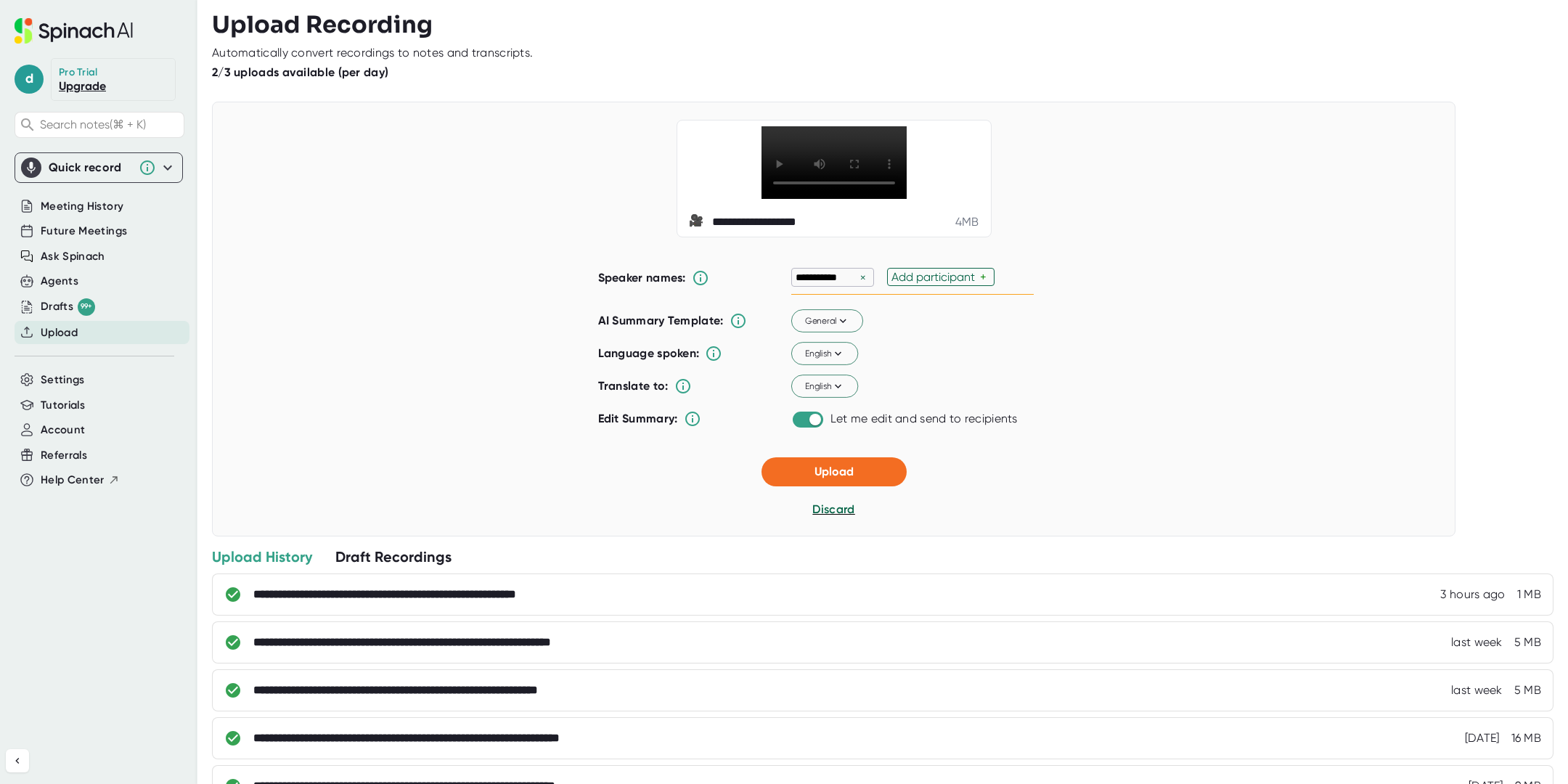
click at [868, 284] on div "×" at bounding box center [863, 277] width 13 height 13
click at [838, 284] on div "Add participant" at bounding box center [840, 276] width 88 height 13
type input "Don"
type input "Matan"
click at [842, 478] on span "Upload" at bounding box center [834, 471] width 40 height 13
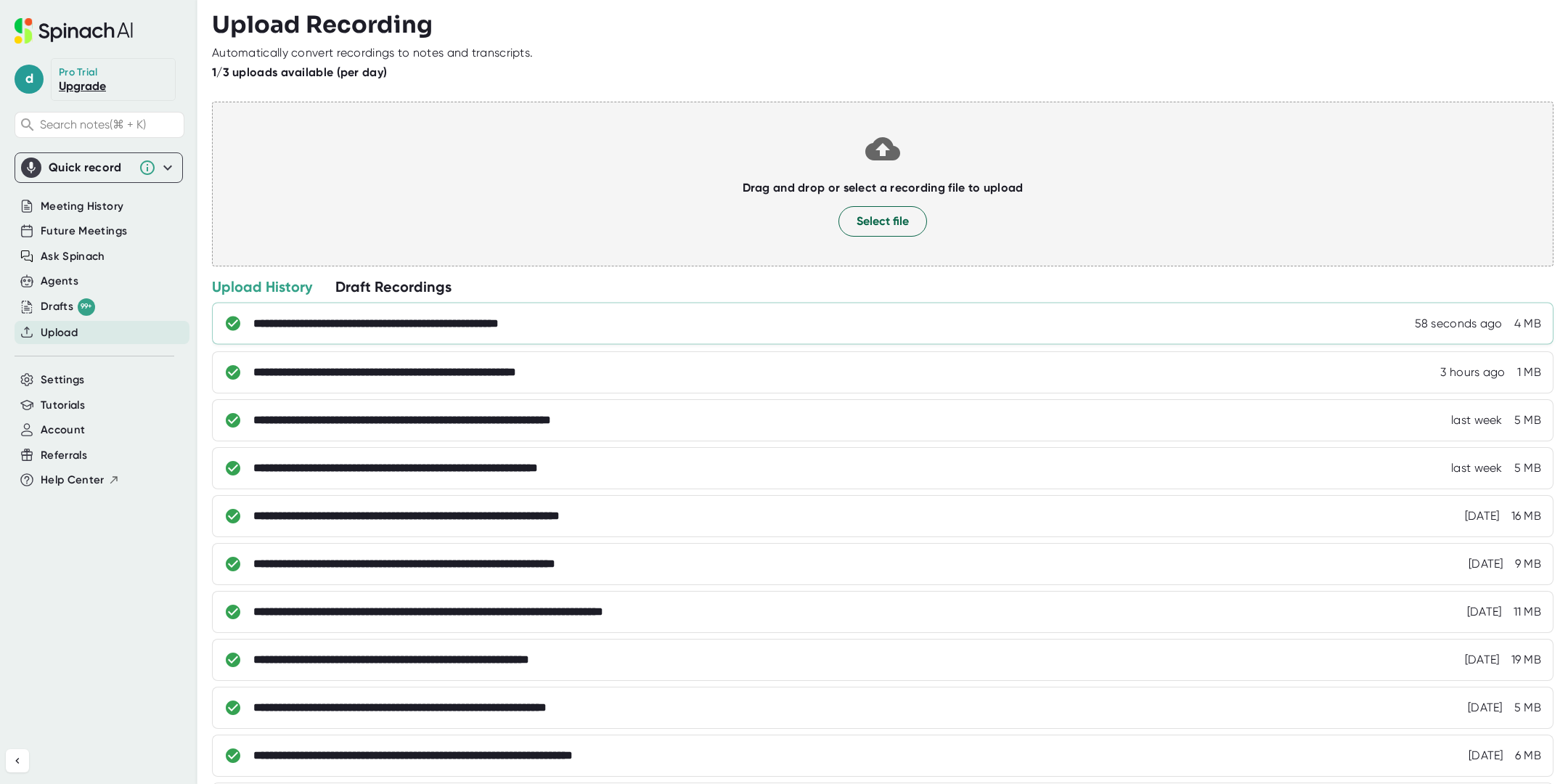
click at [305, 322] on div "**********" at bounding box center [415, 324] width 325 height 14
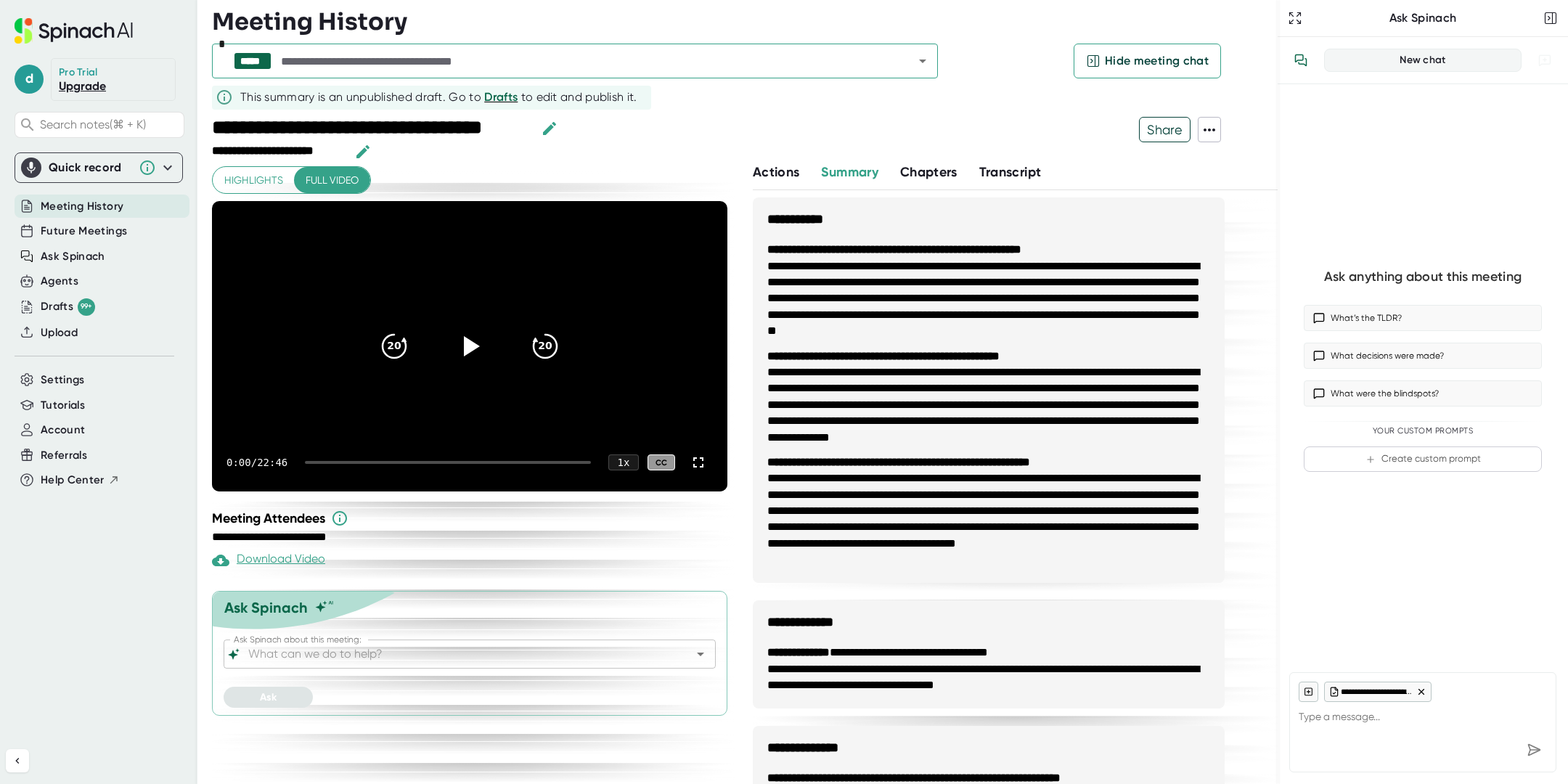
click at [1207, 123] on icon at bounding box center [1208, 129] width 17 height 17
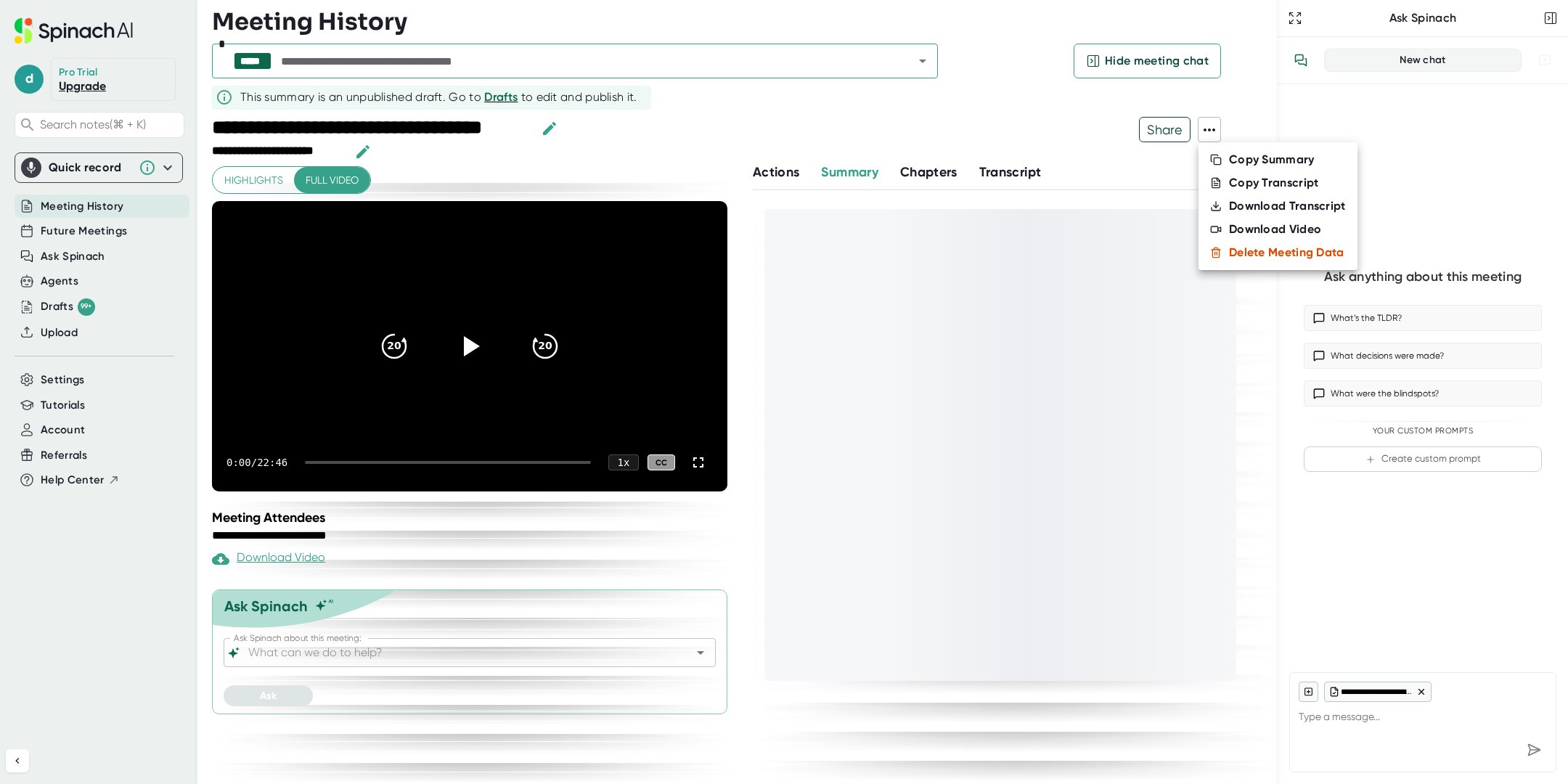
click at [1227, 183] on li "Copy Transcript" at bounding box center [1278, 183] width 159 height 23
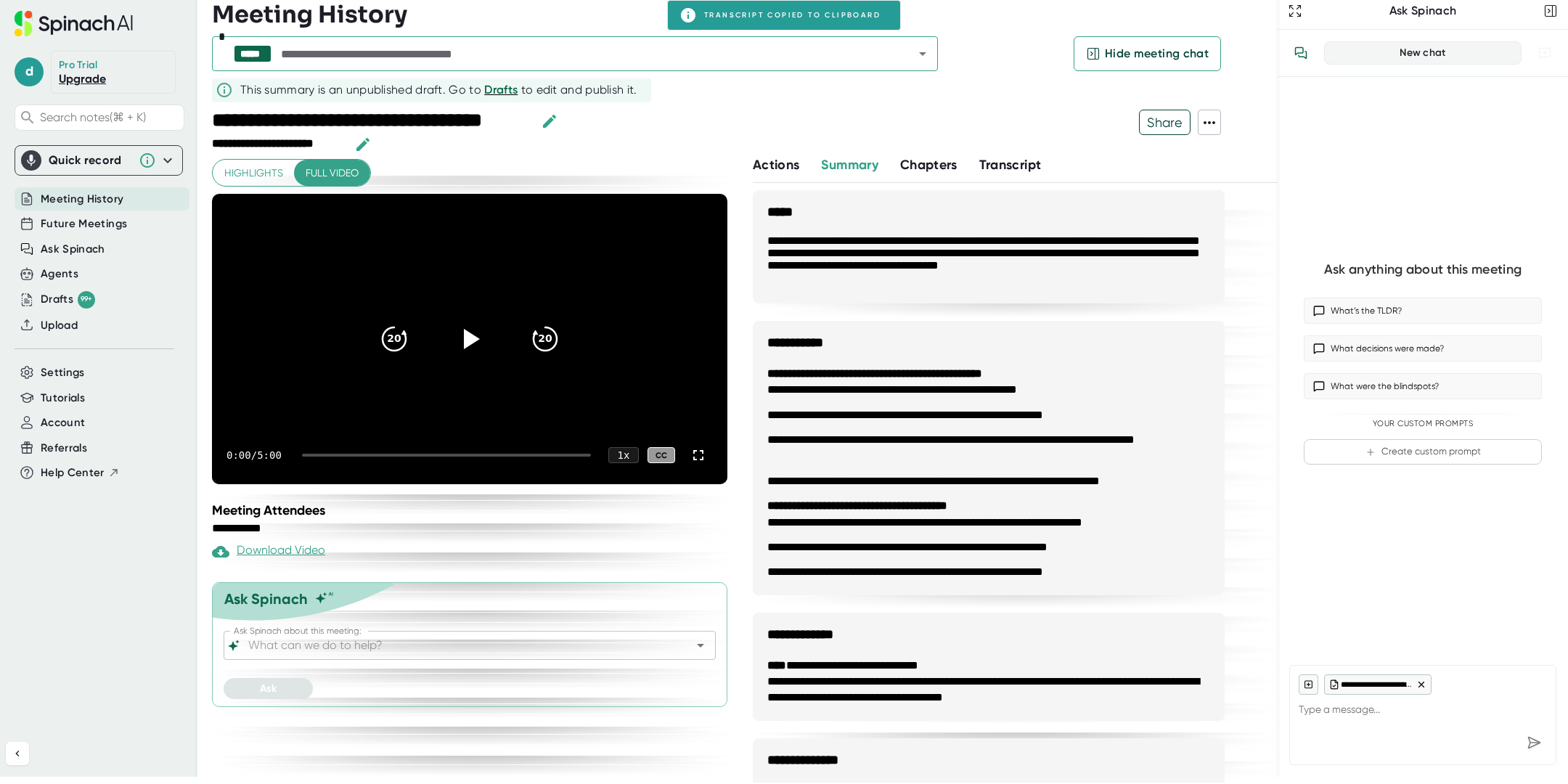
click at [1219, 117] on span at bounding box center [1209, 122] width 22 height 19
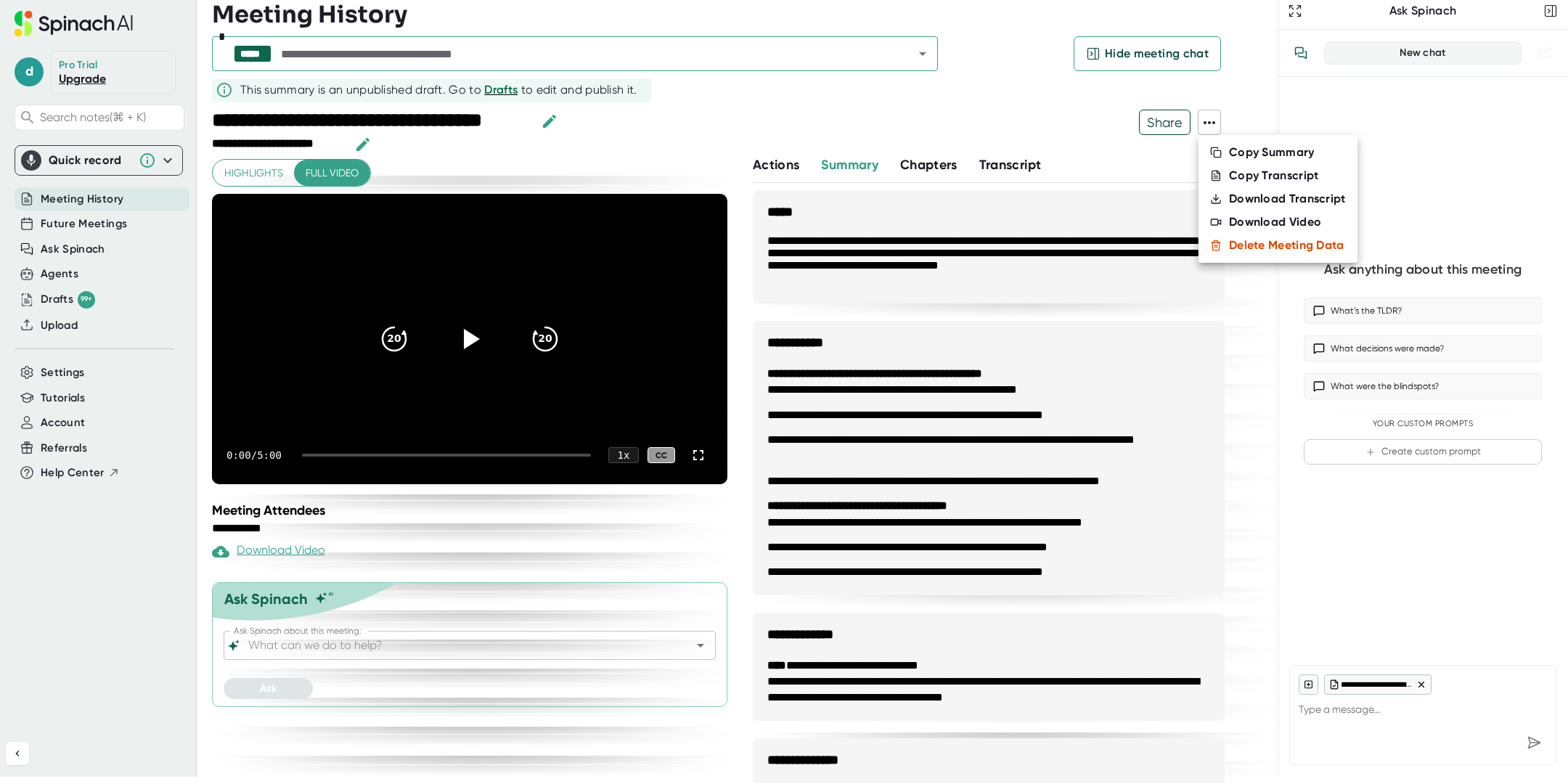
click at [977, 166] on div at bounding box center [784, 392] width 1568 height 784
click at [1019, 162] on span "Transcript" at bounding box center [1010, 165] width 62 height 16
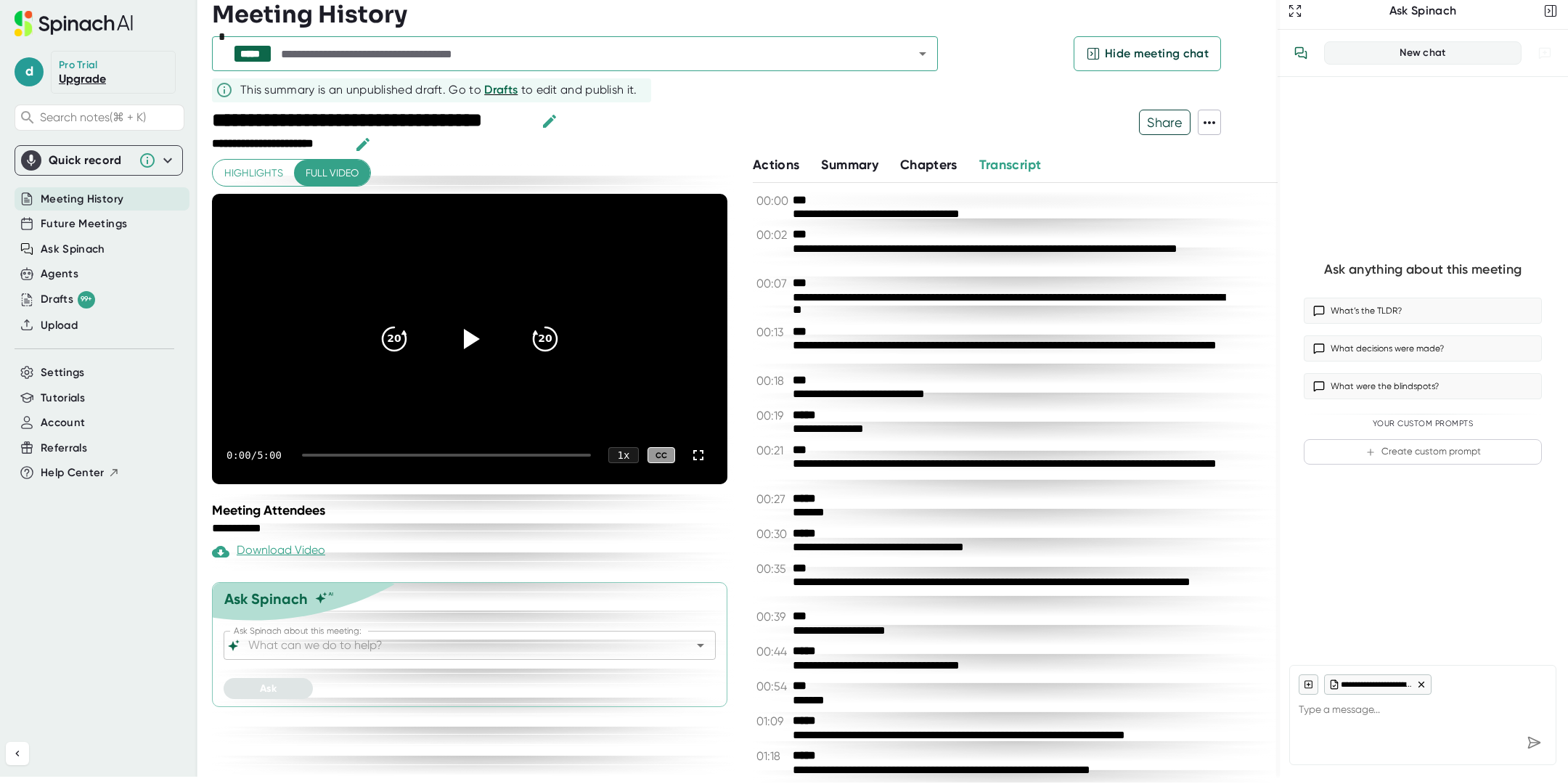
click at [1215, 114] on icon at bounding box center [1208, 122] width 17 height 17
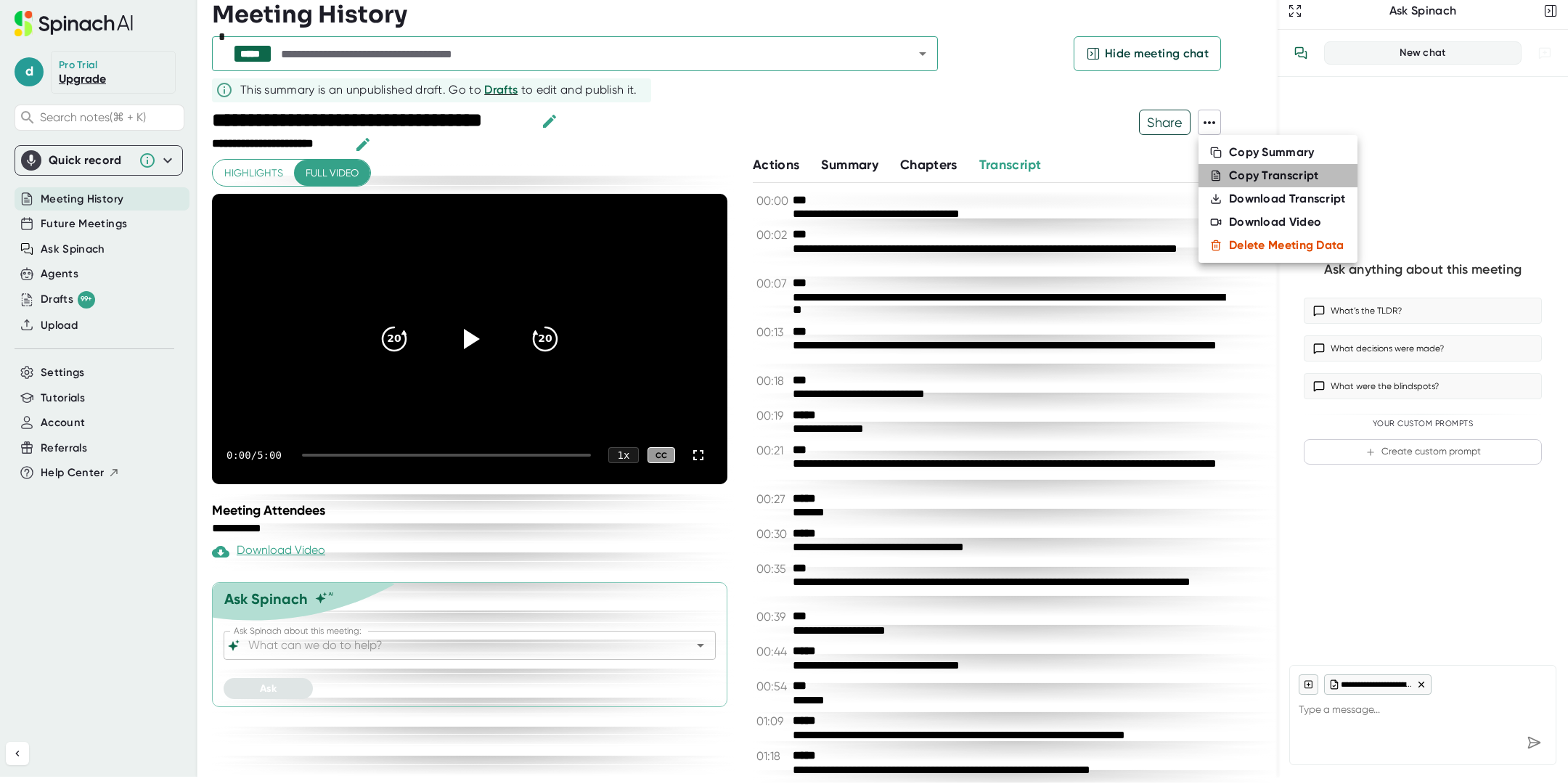
click at [1246, 175] on div "Copy Transcript" at bounding box center [1274, 175] width 90 height 14
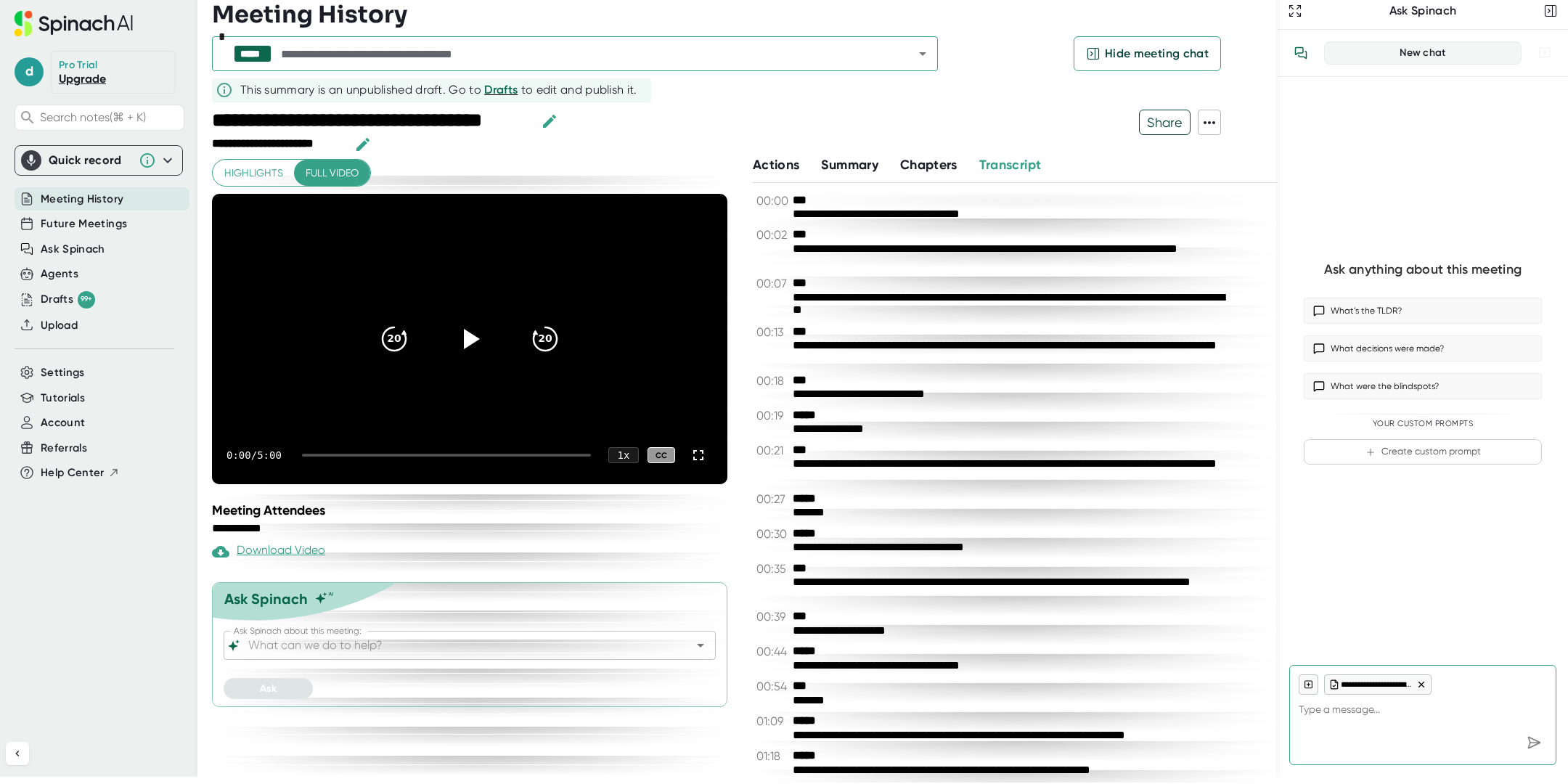
click at [516, 54] on input "text" at bounding box center [584, 53] width 612 height 21
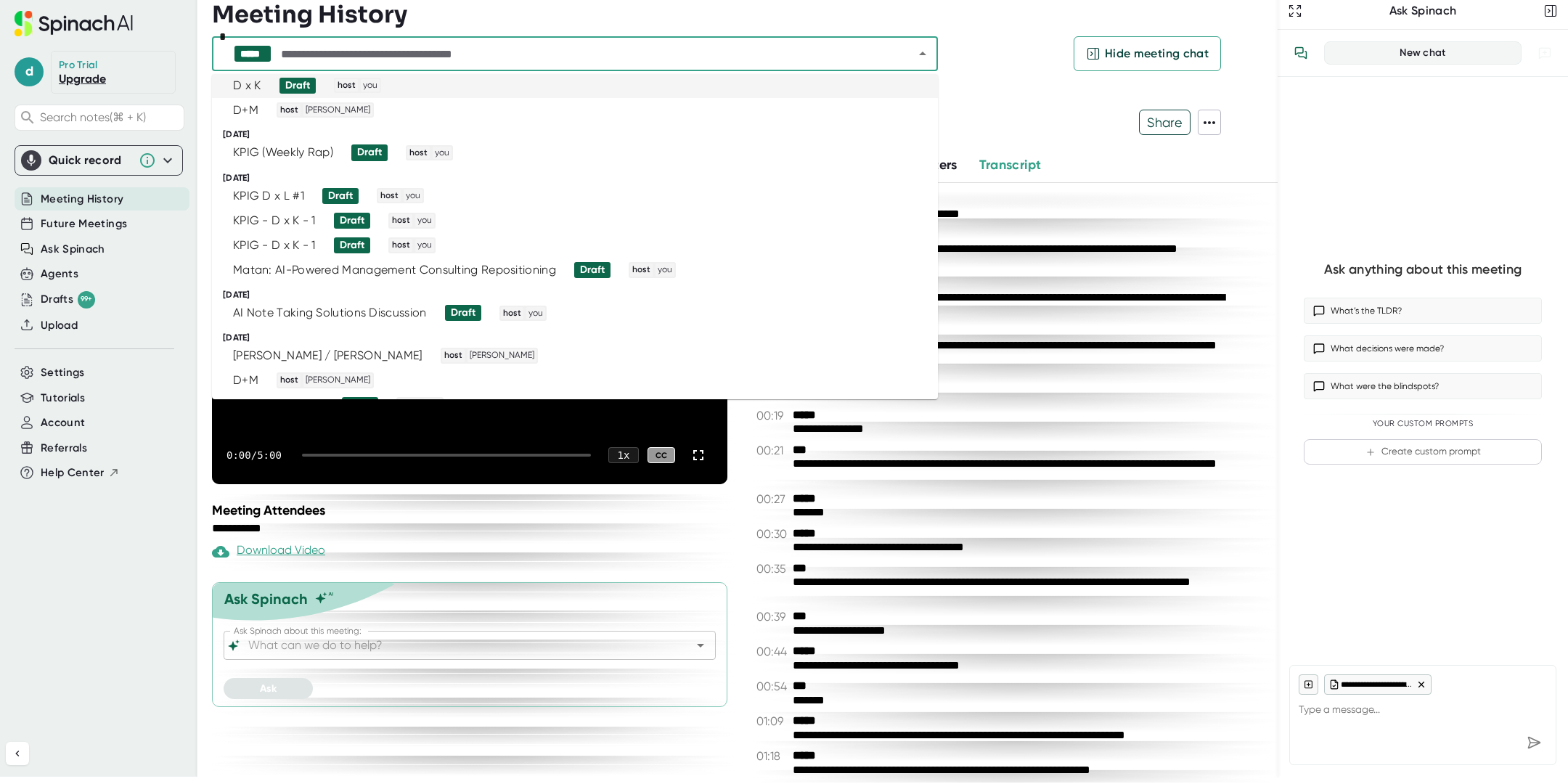
scroll to position [124, 0]
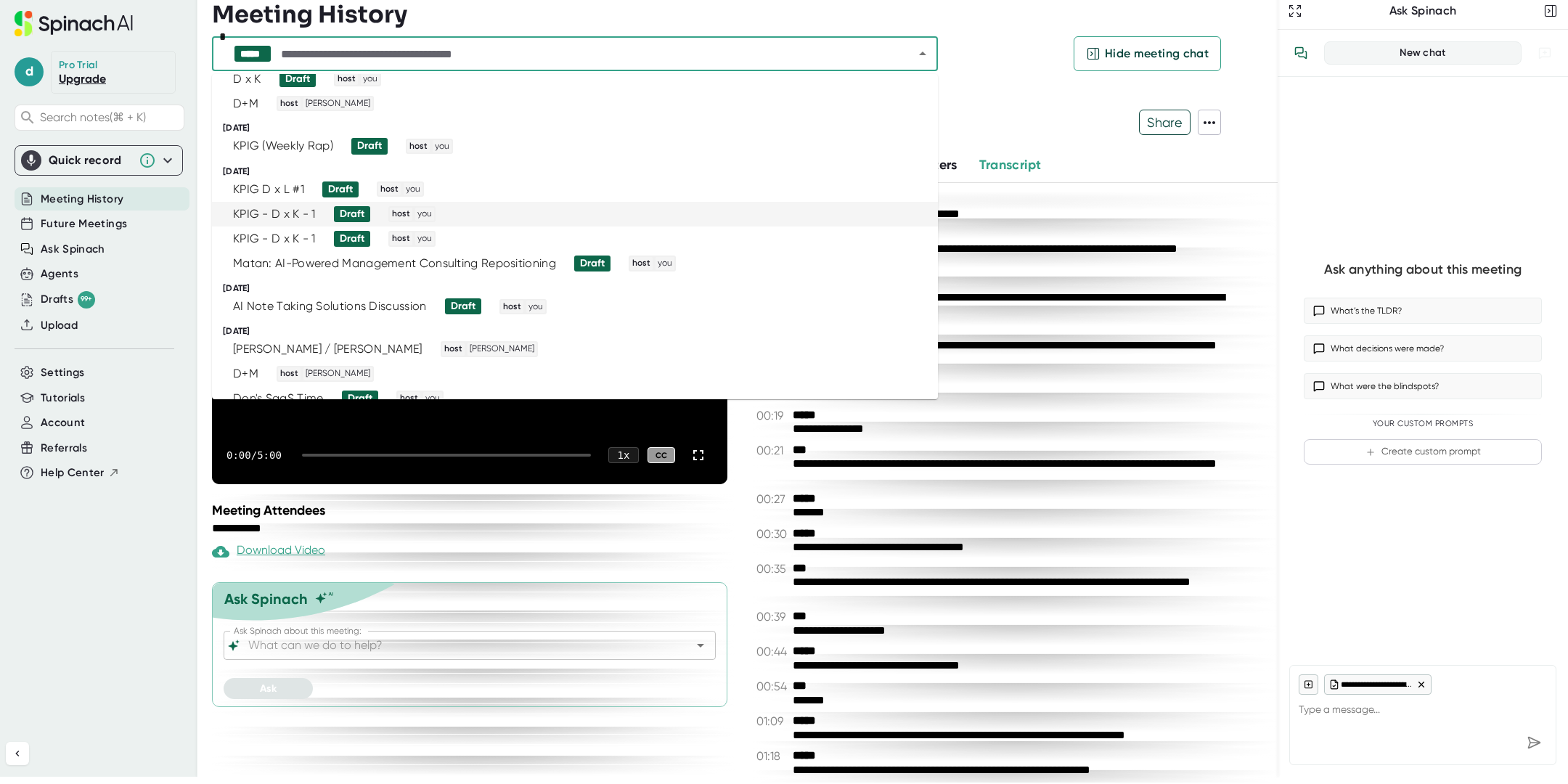
click at [549, 220] on div "KPIG - D x K - 1 Draft host you" at bounding box center [569, 214] width 690 height 16
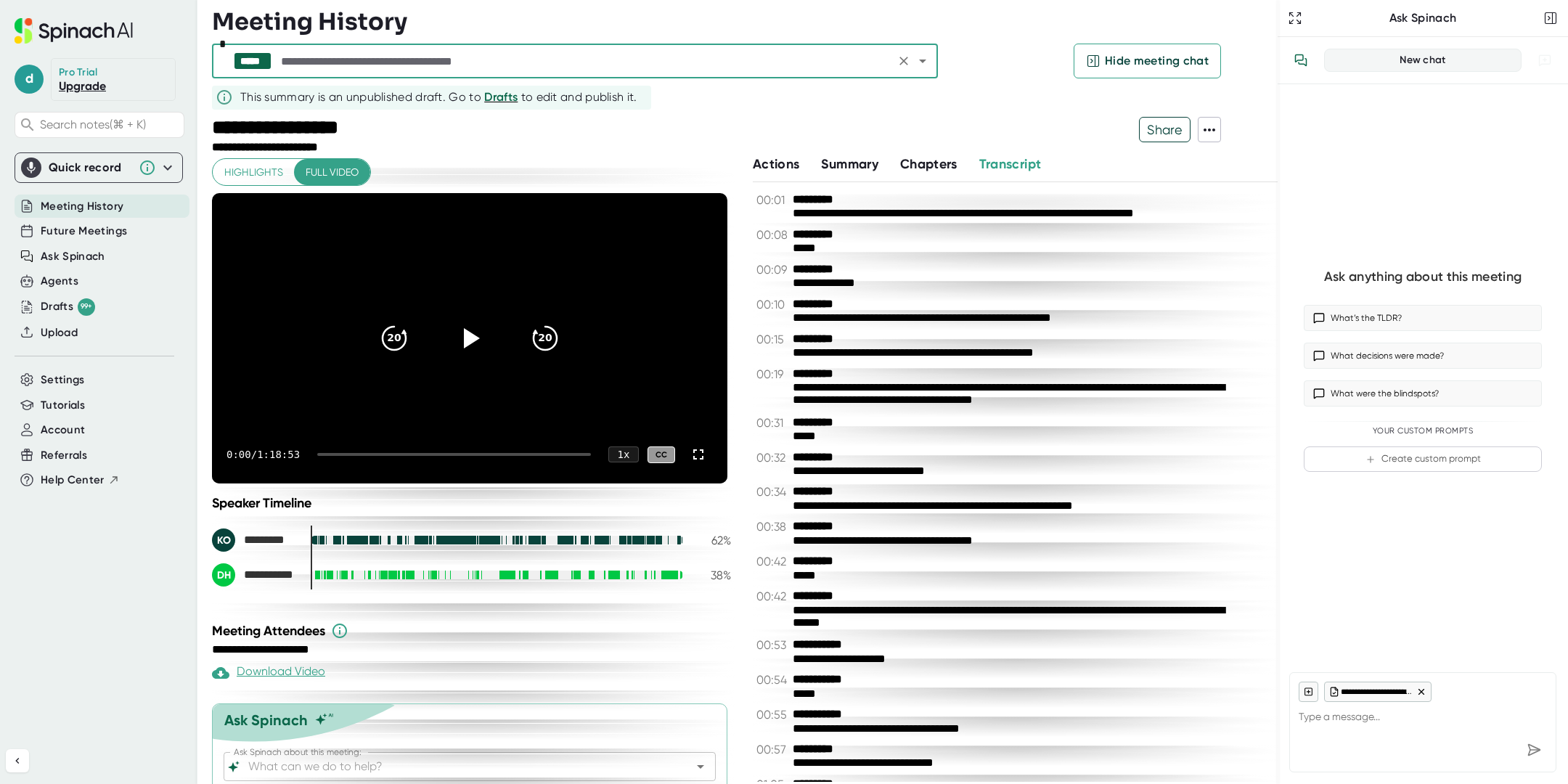
click at [420, 454] on div at bounding box center [454, 454] width 273 height 3
click at [465, 341] on icon at bounding box center [472, 338] width 17 height 21
click at [465, 341] on icon at bounding box center [469, 338] width 18 height 21
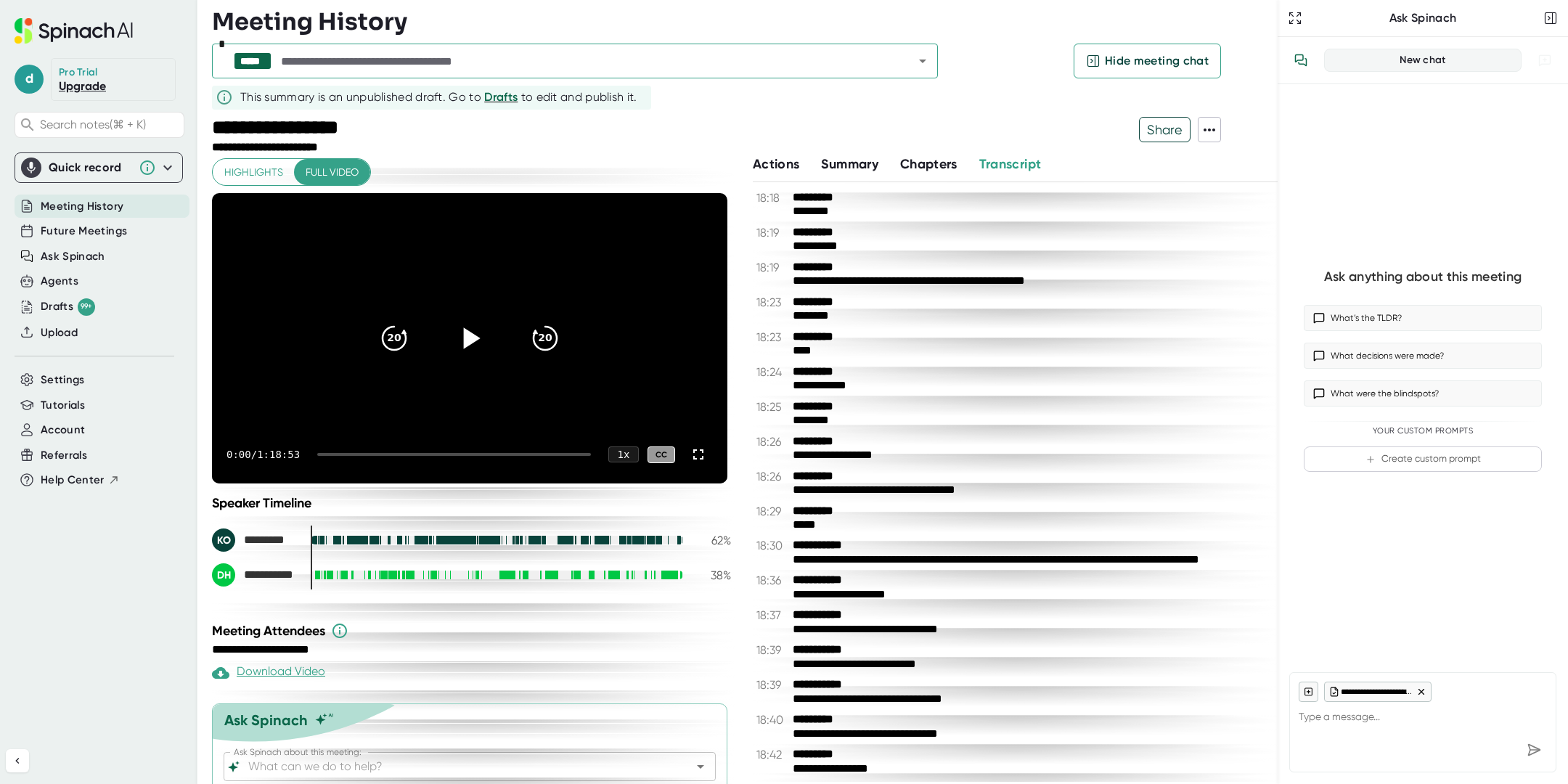
scroll to position [40787, 0]
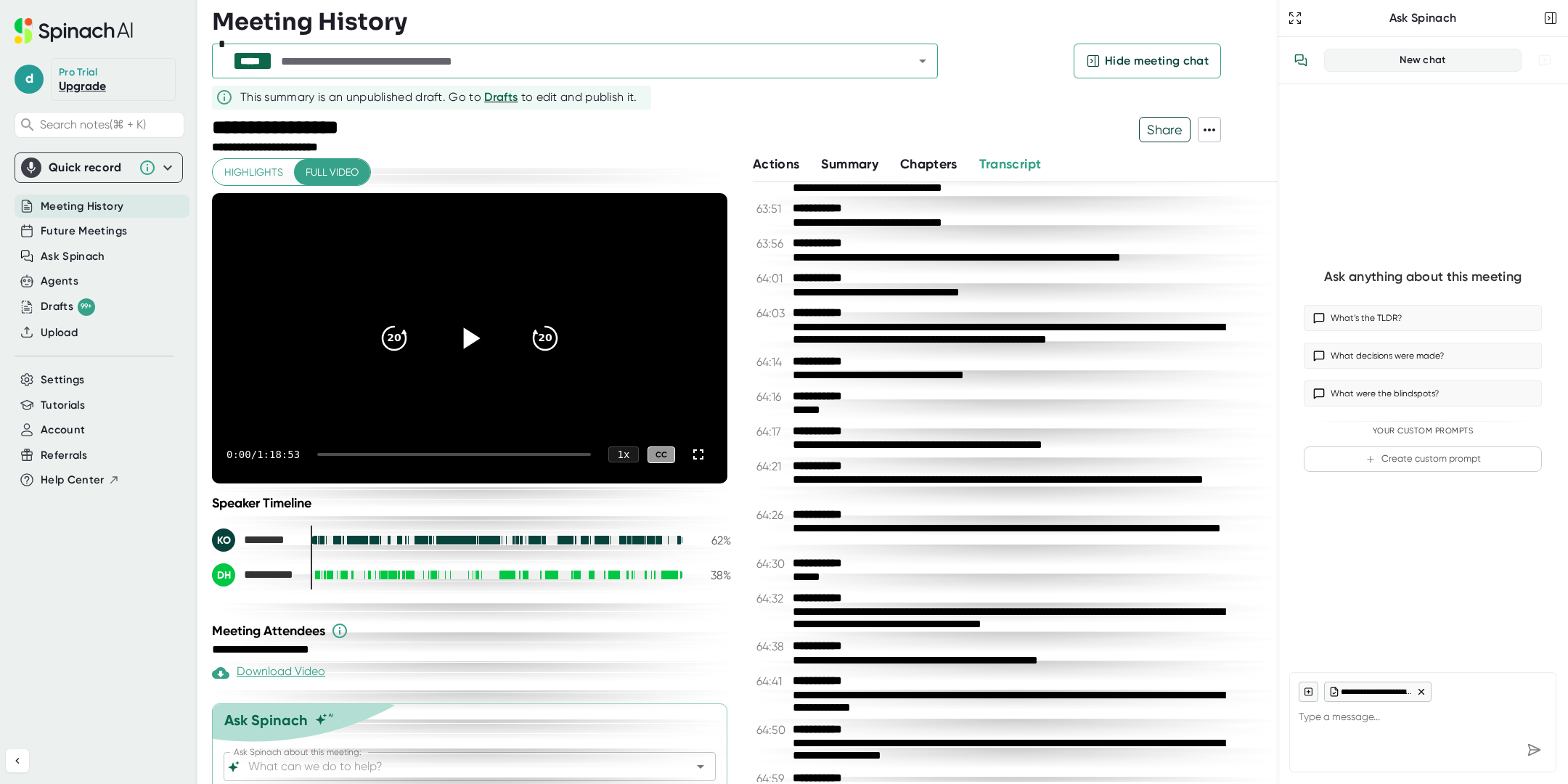
click at [871, 160] on span "Summary" at bounding box center [849, 165] width 57 height 16
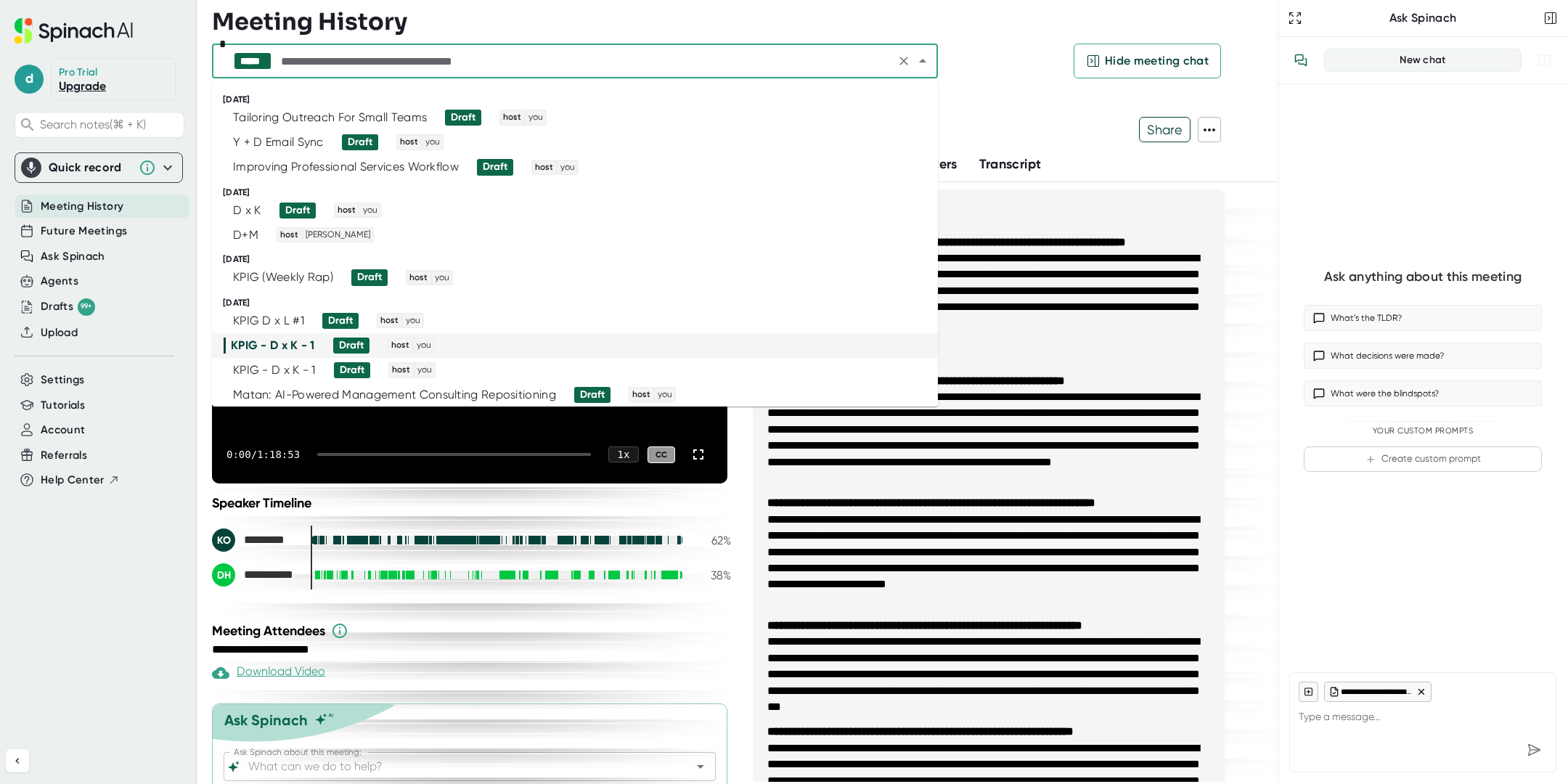
click at [554, 65] on input "text" at bounding box center [584, 61] width 612 height 21
click at [575, 277] on div "KPIG (Weekly Rap) Draft host you" at bounding box center [569, 277] width 690 height 16
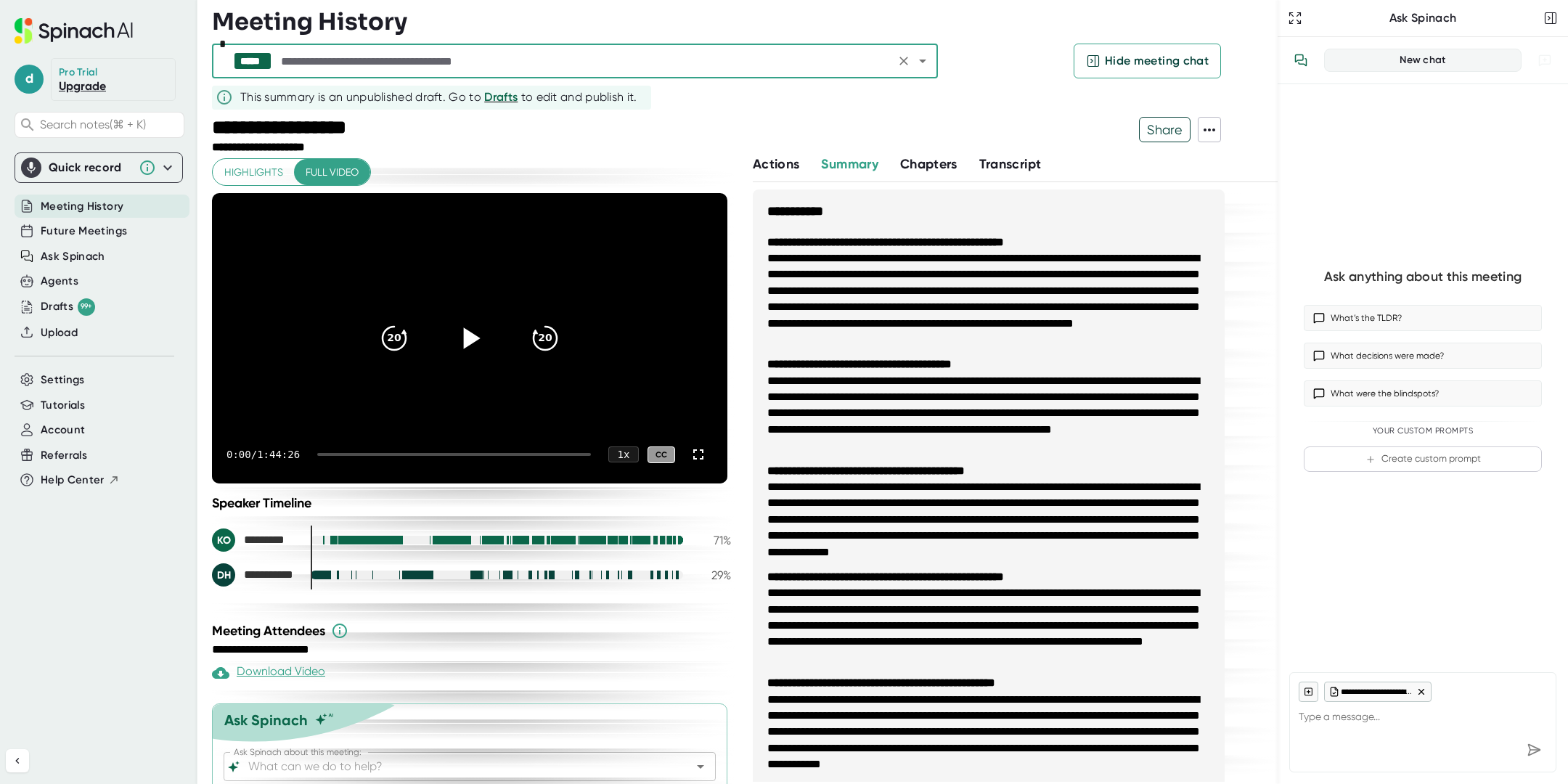
click at [467, 334] on icon at bounding box center [472, 338] width 17 height 21
click at [467, 334] on icon at bounding box center [469, 338] width 36 height 36
click at [944, 164] on span "Chapters" at bounding box center [929, 165] width 58 height 16
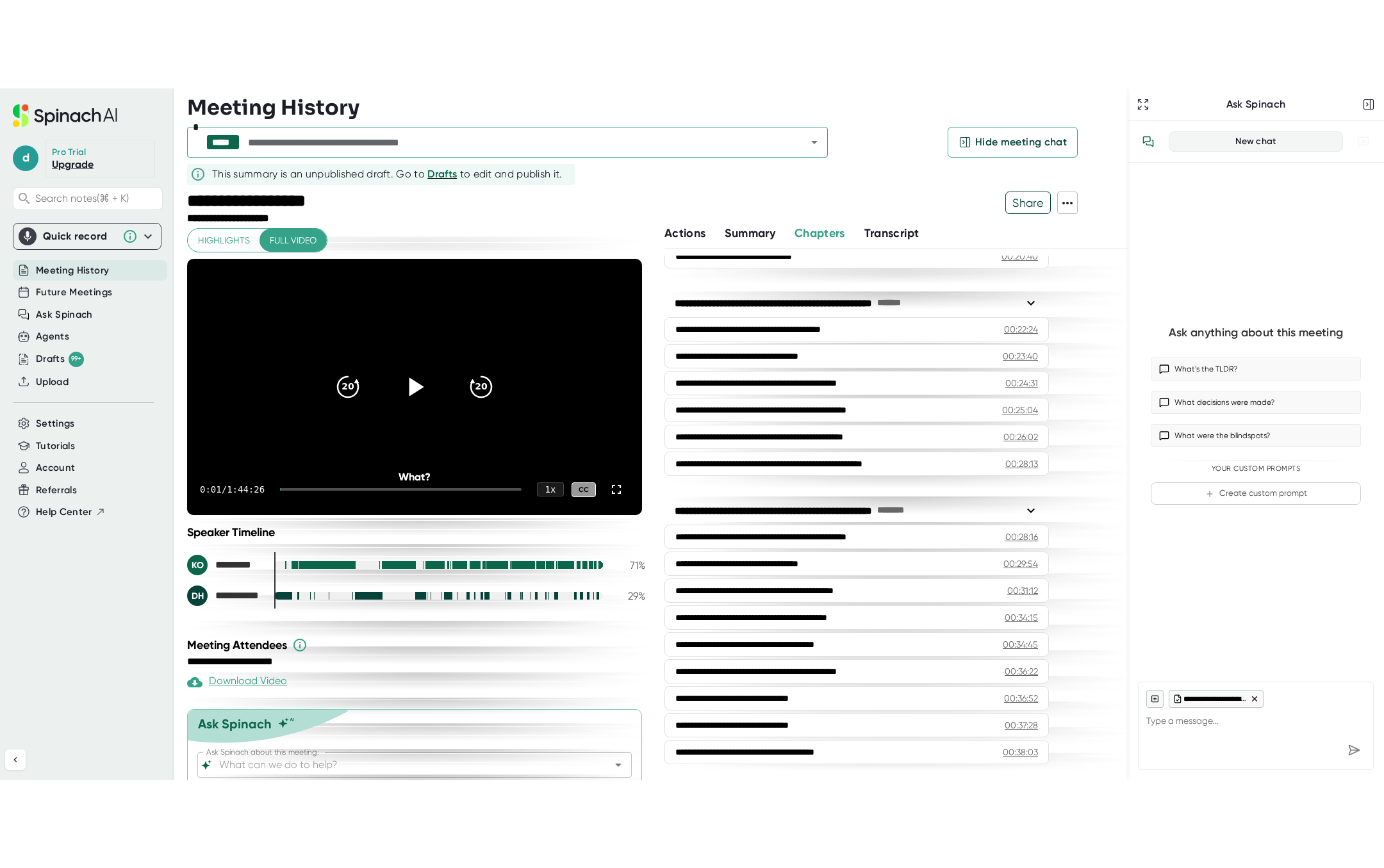
scroll to position [689, 0]
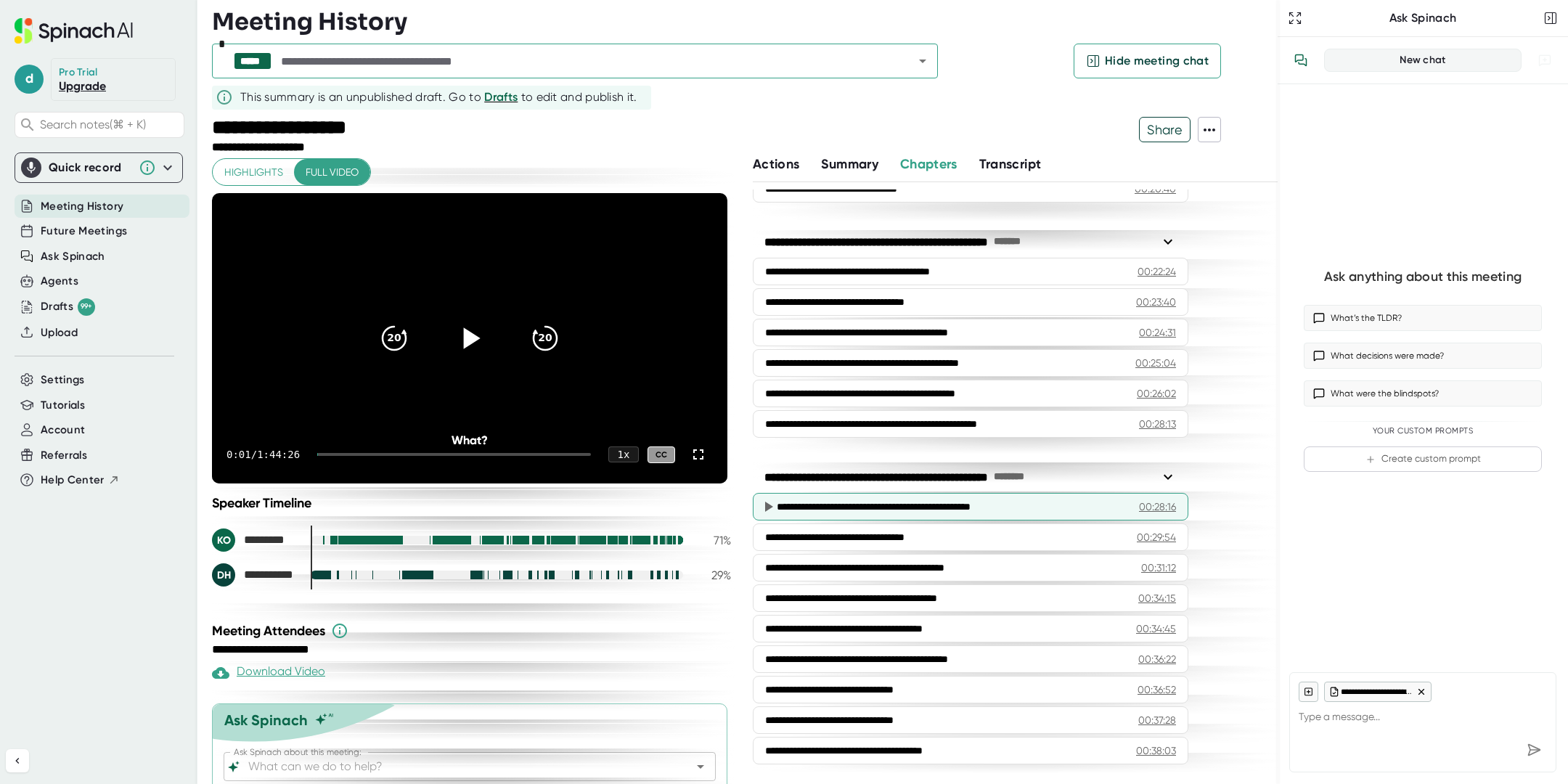
click at [851, 499] on div "**********" at bounding box center [952, 506] width 352 height 14
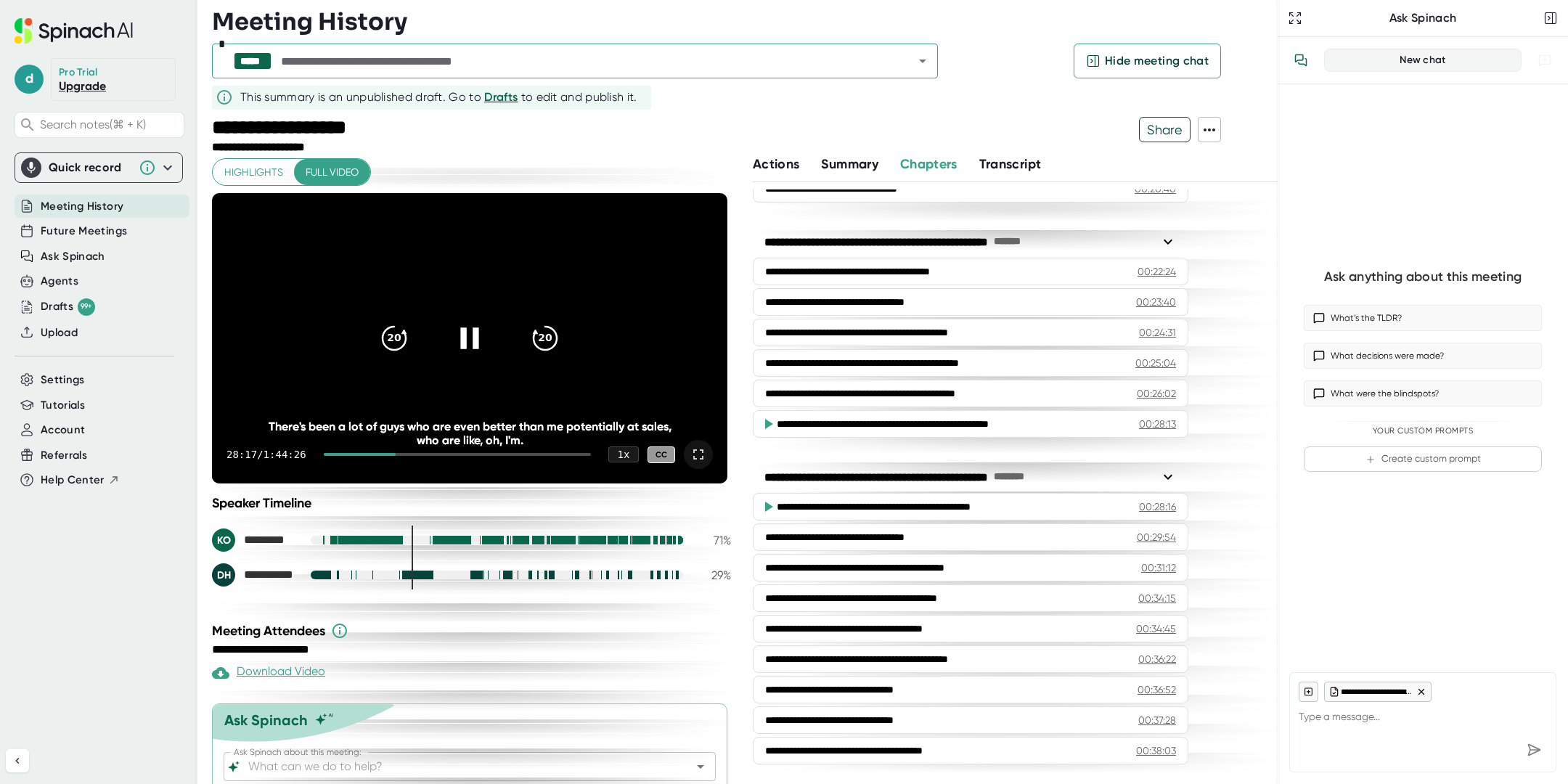
click at [700, 453] on icon at bounding box center [698, 454] width 17 height 17
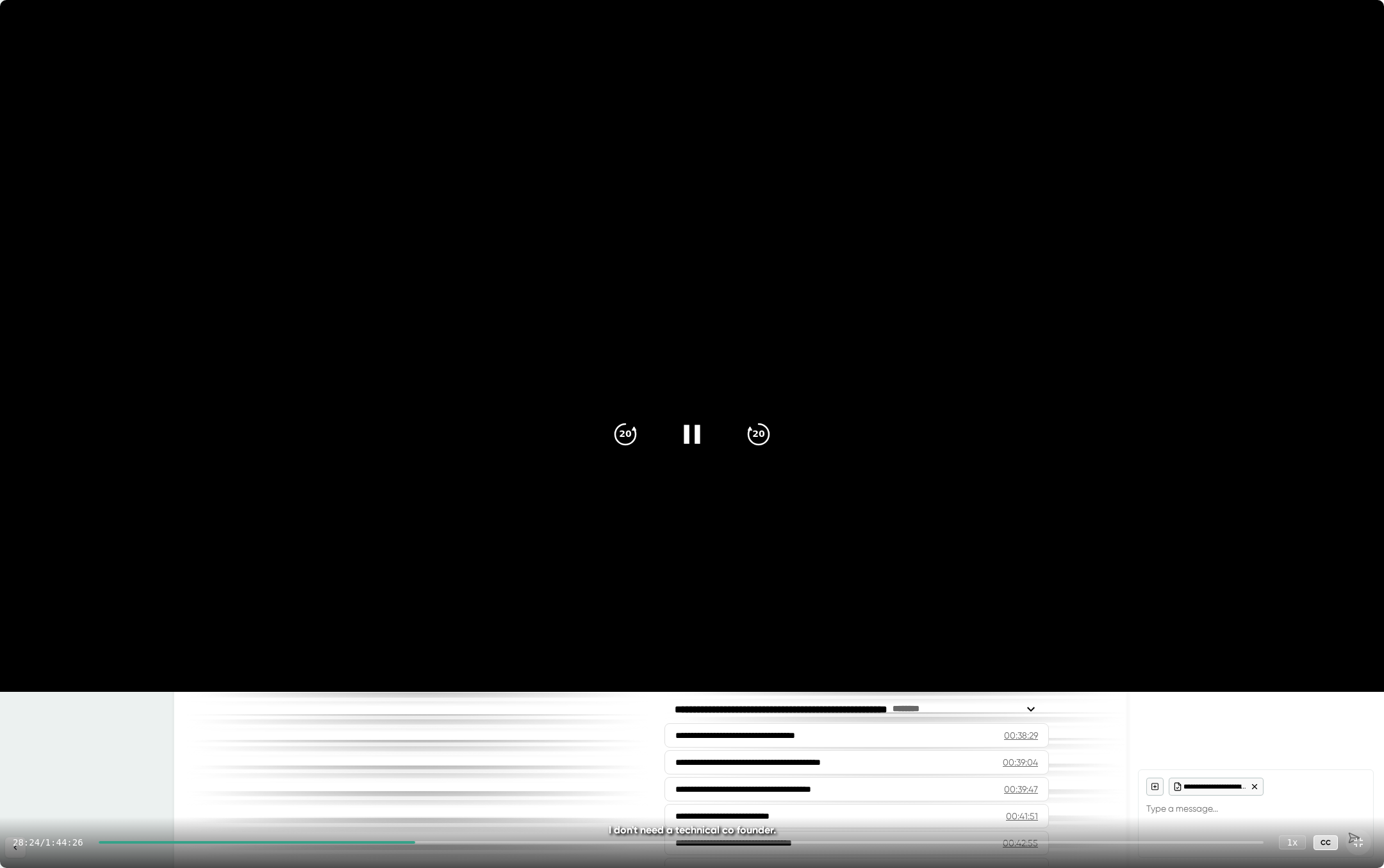
click at [682, 433] on icon at bounding box center [692, 433] width 32 height 32
click at [693, 444] on icon at bounding box center [692, 433] width 32 height 32
click at [686, 426] on icon at bounding box center [692, 433] width 32 height 32
click at [620, 432] on icon "20" at bounding box center [625, 433] width 32 height 32
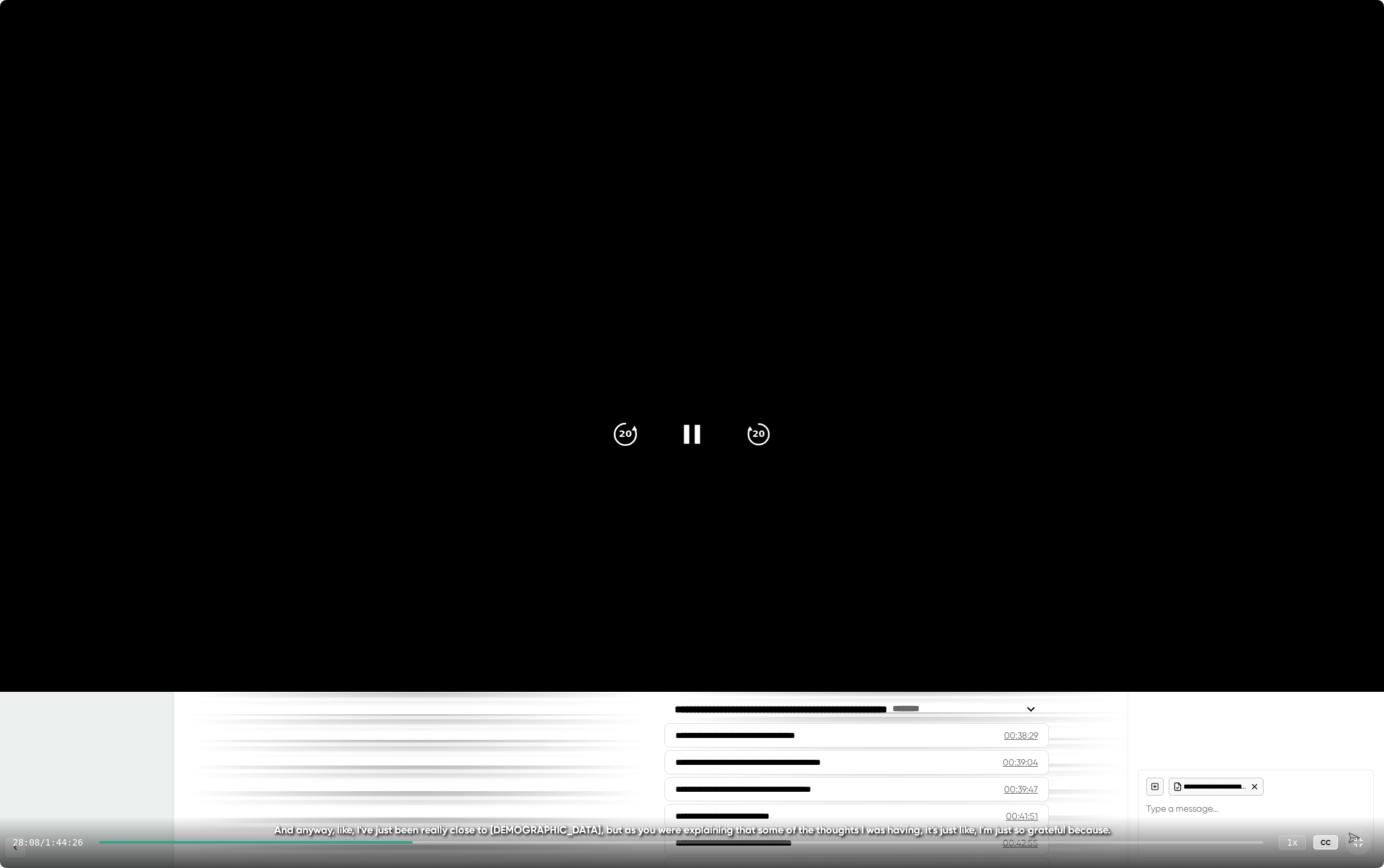
click at [628, 436] on icon "20" at bounding box center [625, 433] width 32 height 32
click at [619, 444] on icon "20" at bounding box center [625, 433] width 32 height 32
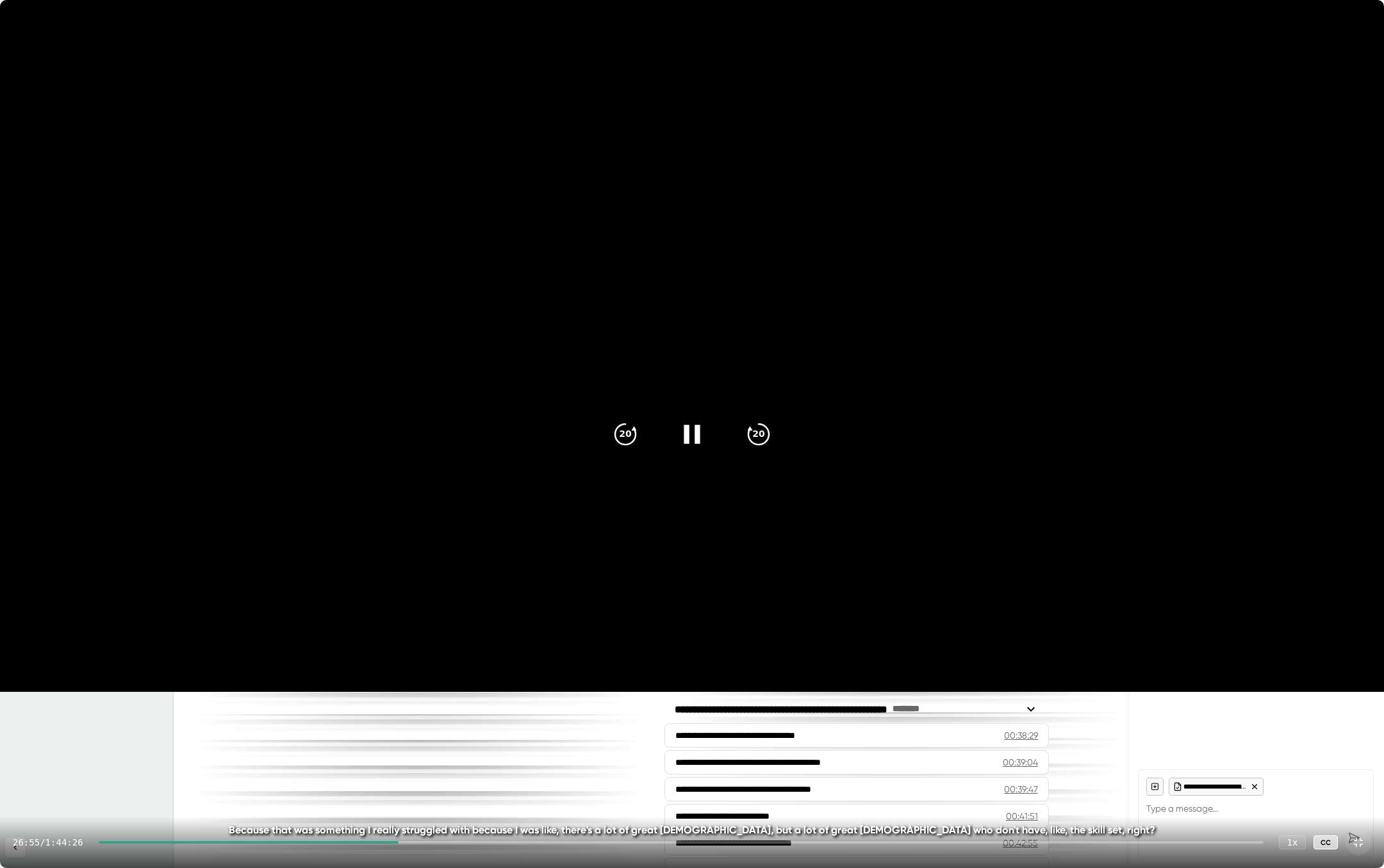
click at [336, 691] on div "26:55 / 1:44:26 1 x CC" at bounding box center [692, 842] width 1384 height 52
click at [340, 691] on div "26:56 / 1:44:26 1 x CC" at bounding box center [692, 842] width 1384 height 52
click at [340, 691] on div at bounding box center [248, 842] width 301 height 2
click at [1356, 691] on icon at bounding box center [1358, 842] width 15 height 15
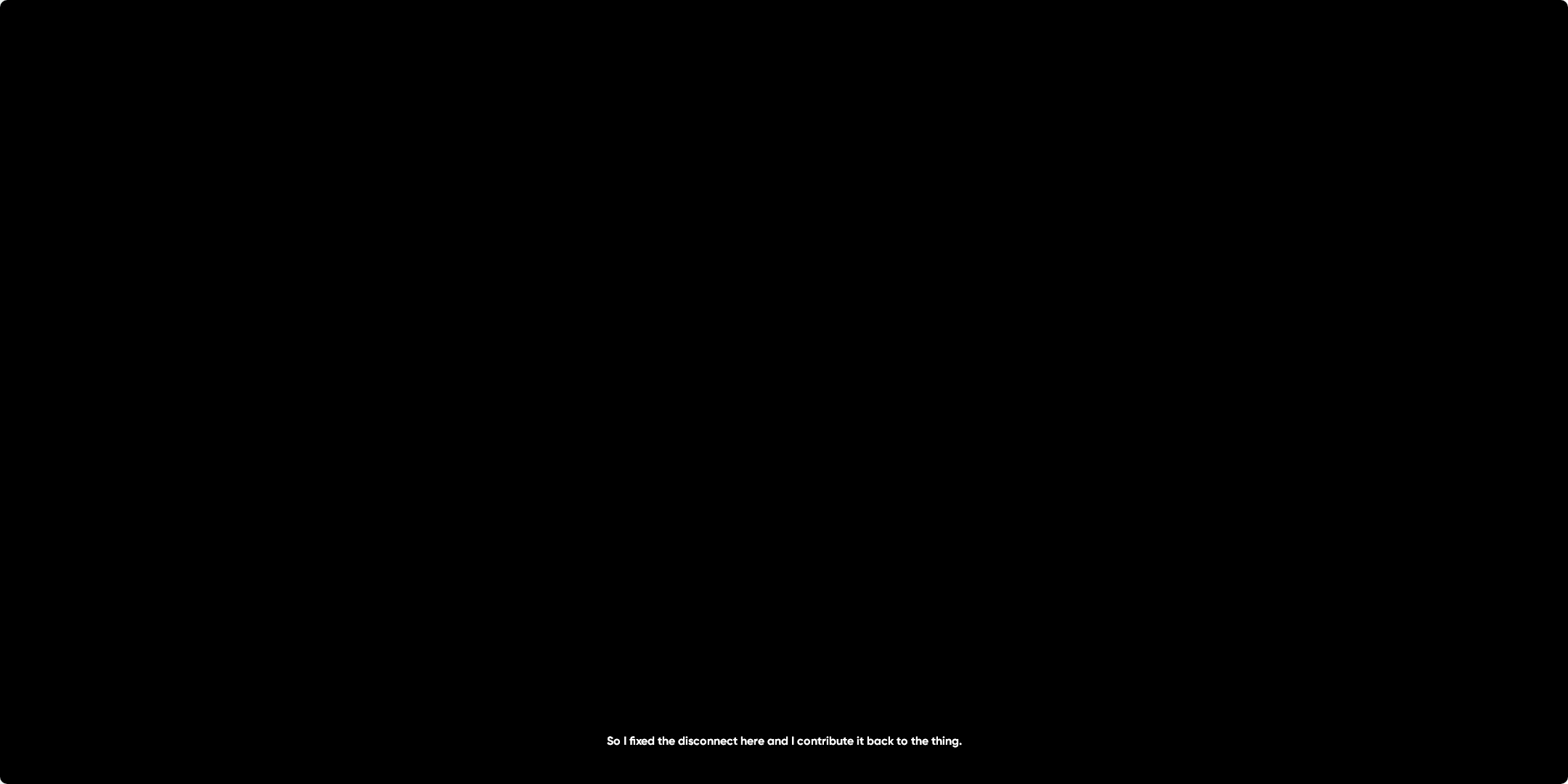
click at [959, 499] on div "**********" at bounding box center [952, 506] width 352 height 14
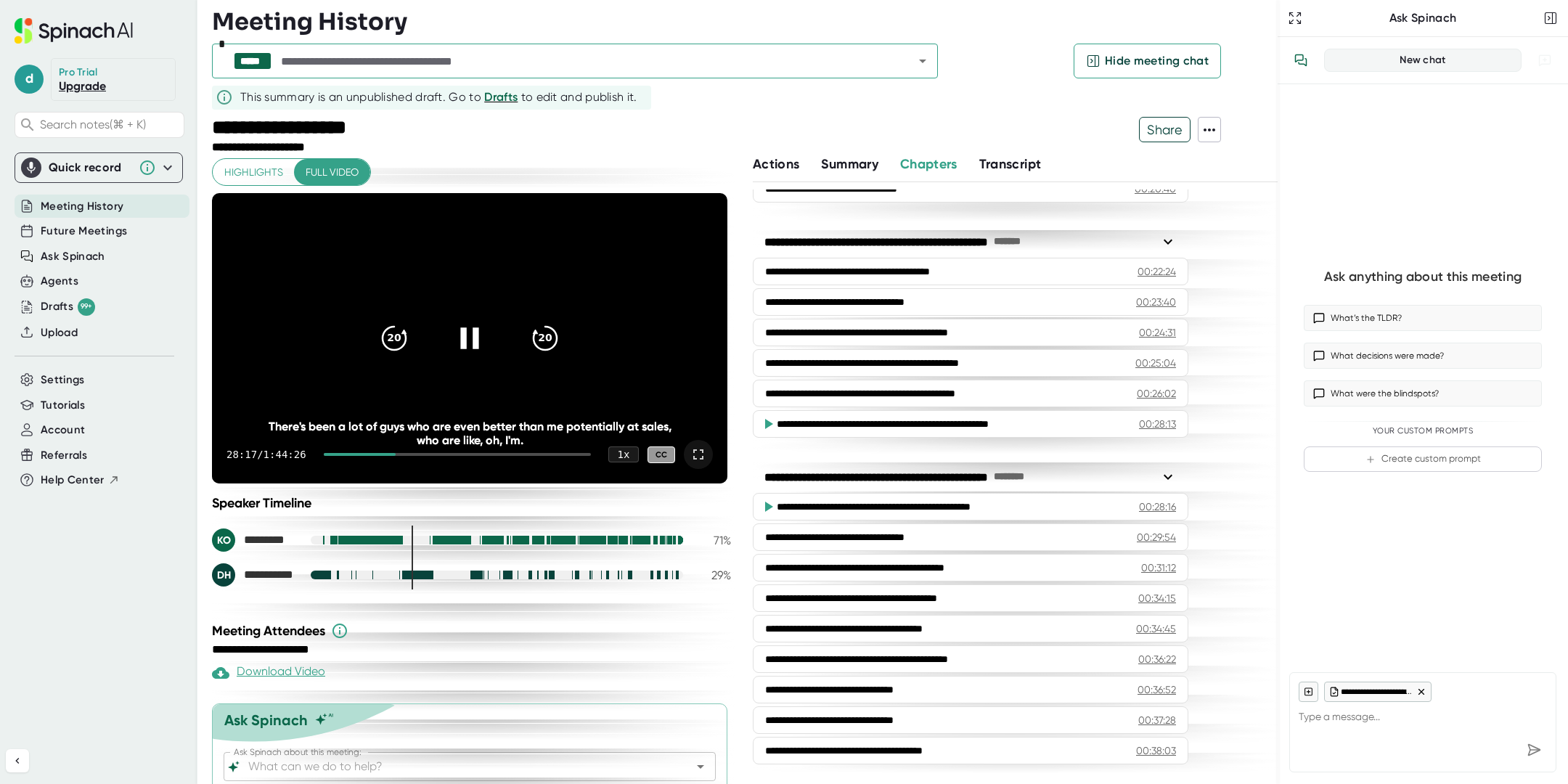
click at [468, 329] on icon at bounding box center [469, 338] width 36 height 36
click at [699, 454] on icon at bounding box center [698, 454] width 17 height 17
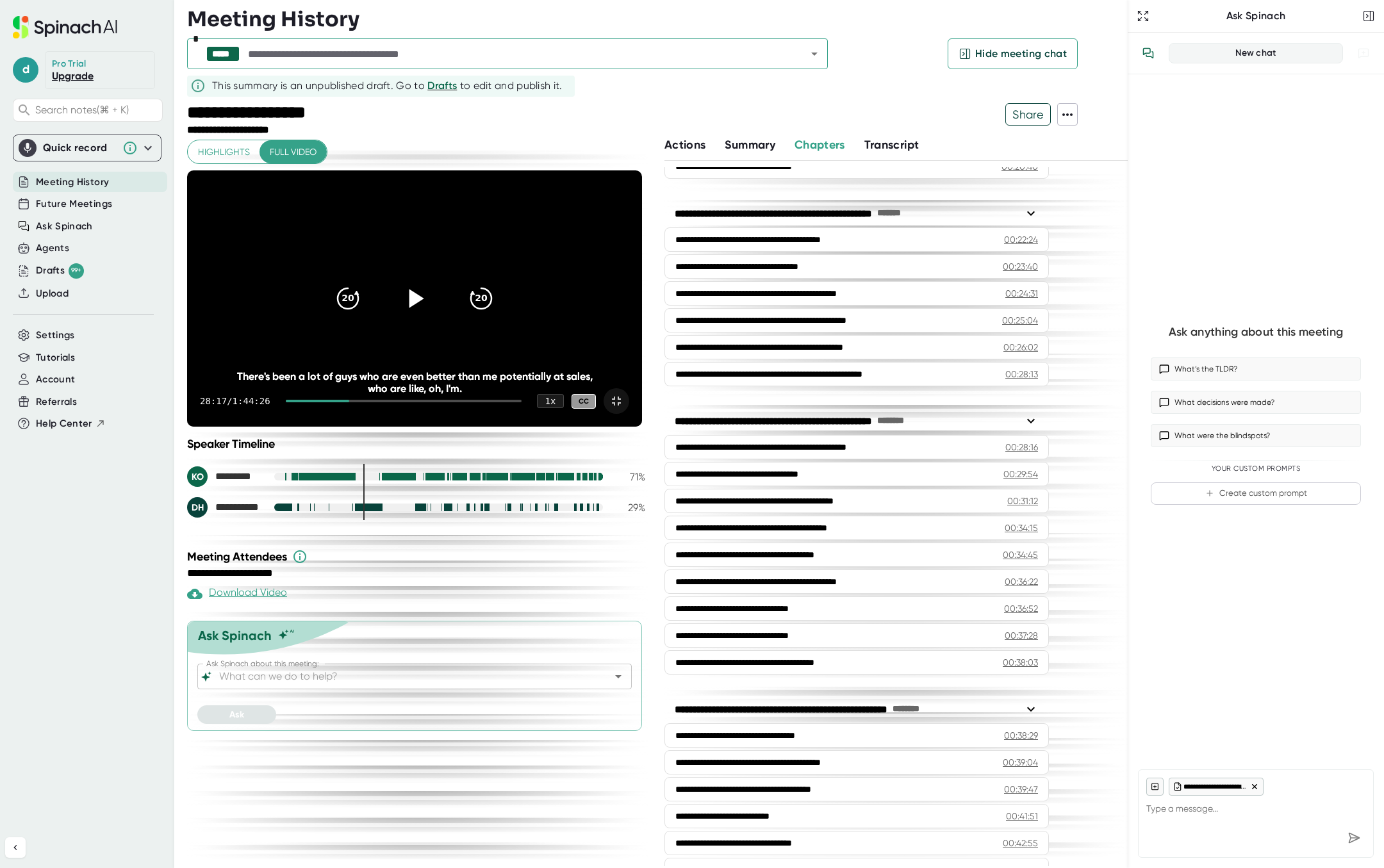
click at [430, 314] on icon at bounding box center [414, 298] width 32 height 32
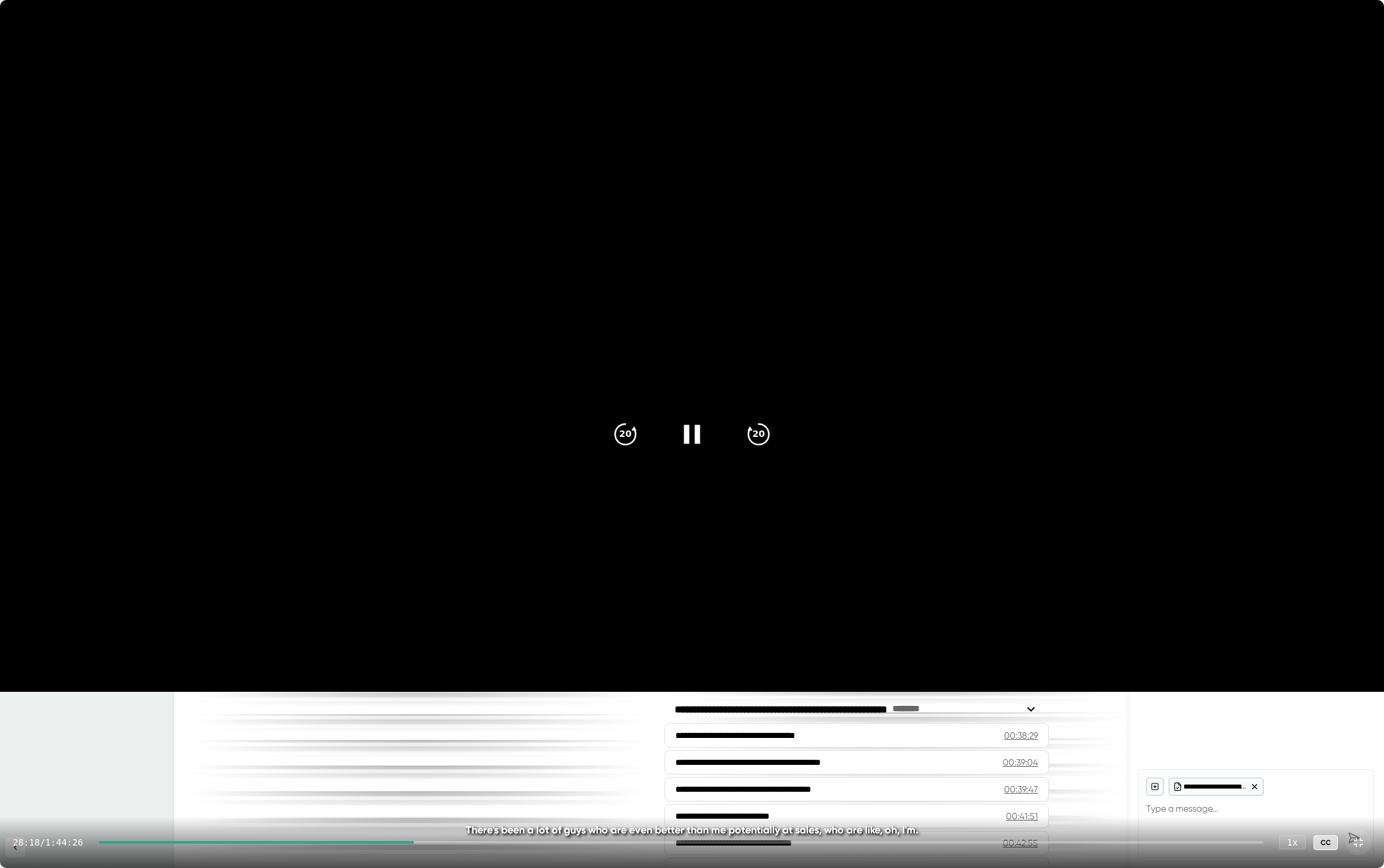
click at [686, 430] on icon at bounding box center [691, 433] width 16 height 18
click at [690, 440] on icon at bounding box center [694, 433] width 15 height 18
click at [629, 434] on icon "20" at bounding box center [625, 433] width 32 height 32
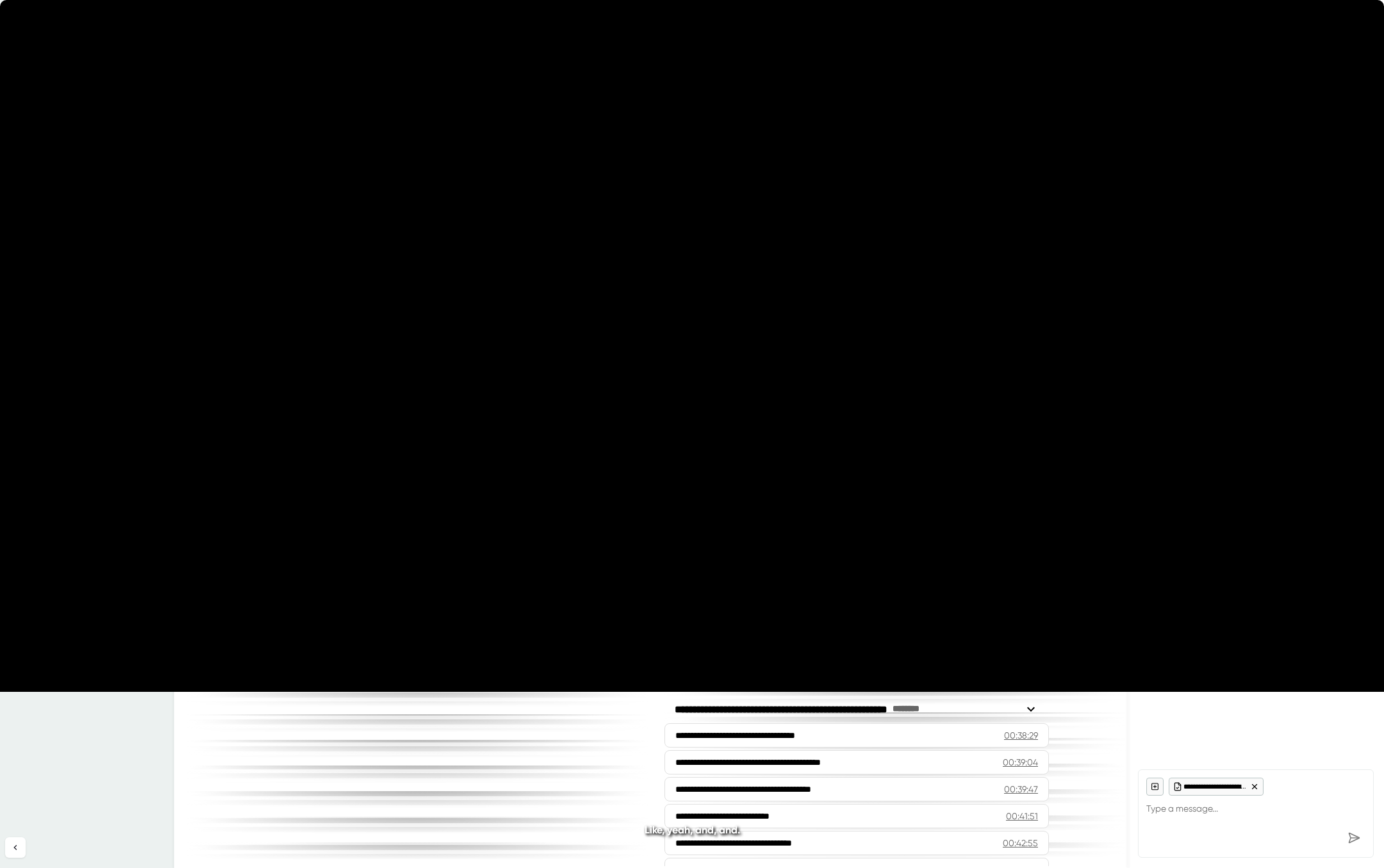
click at [629, 434] on icon "20" at bounding box center [625, 433] width 32 height 32
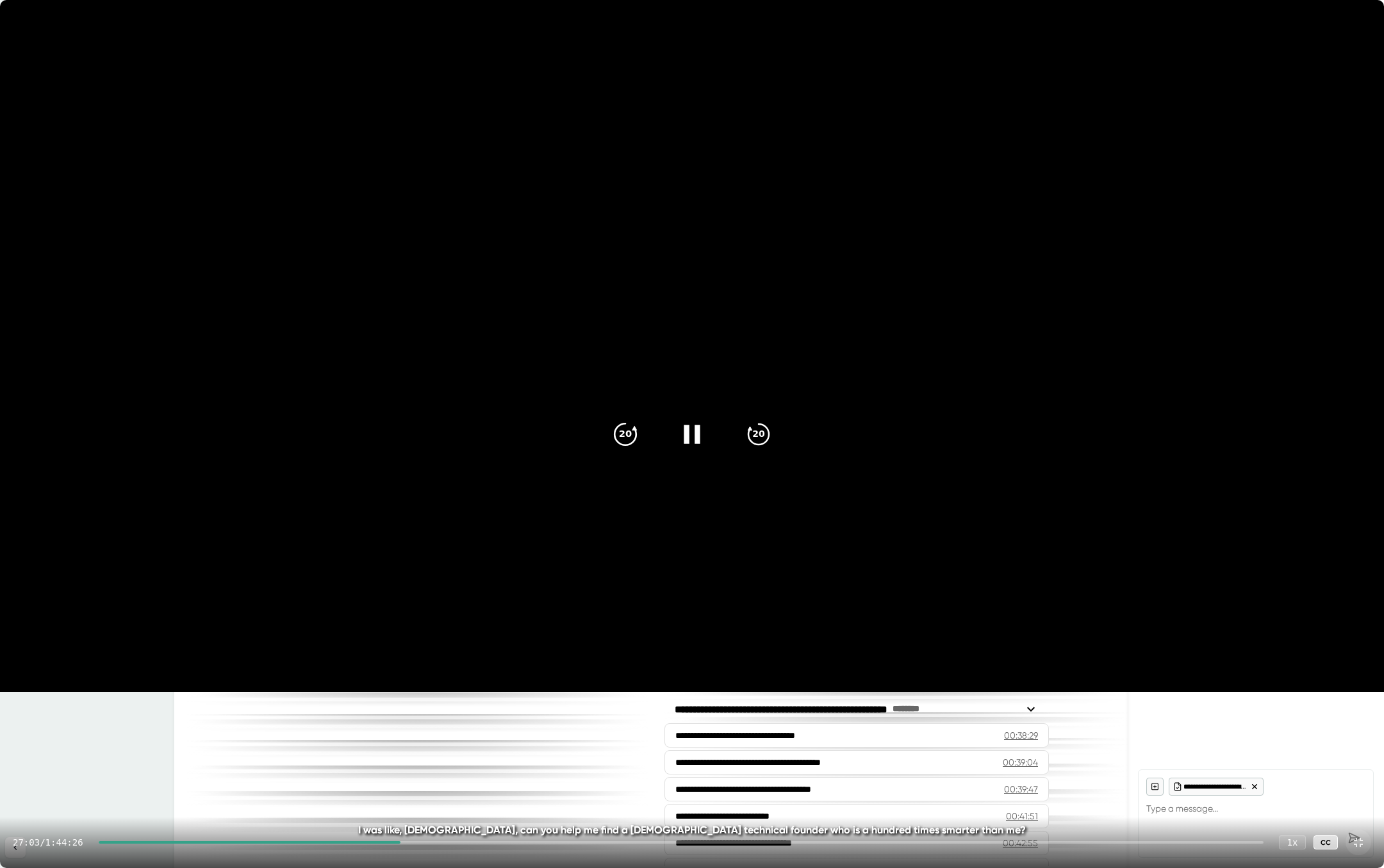
click at [622, 440] on icon "20" at bounding box center [625, 433] width 32 height 32
click at [625, 440] on icon "20" at bounding box center [625, 433] width 32 height 32
click at [363, 691] on div "26:09 / 1:44:26 1 x CC" at bounding box center [692, 842] width 1384 height 52
click at [361, 691] on div "26:09 / 1:44:26 1 x CC" at bounding box center [692, 842] width 1384 height 52
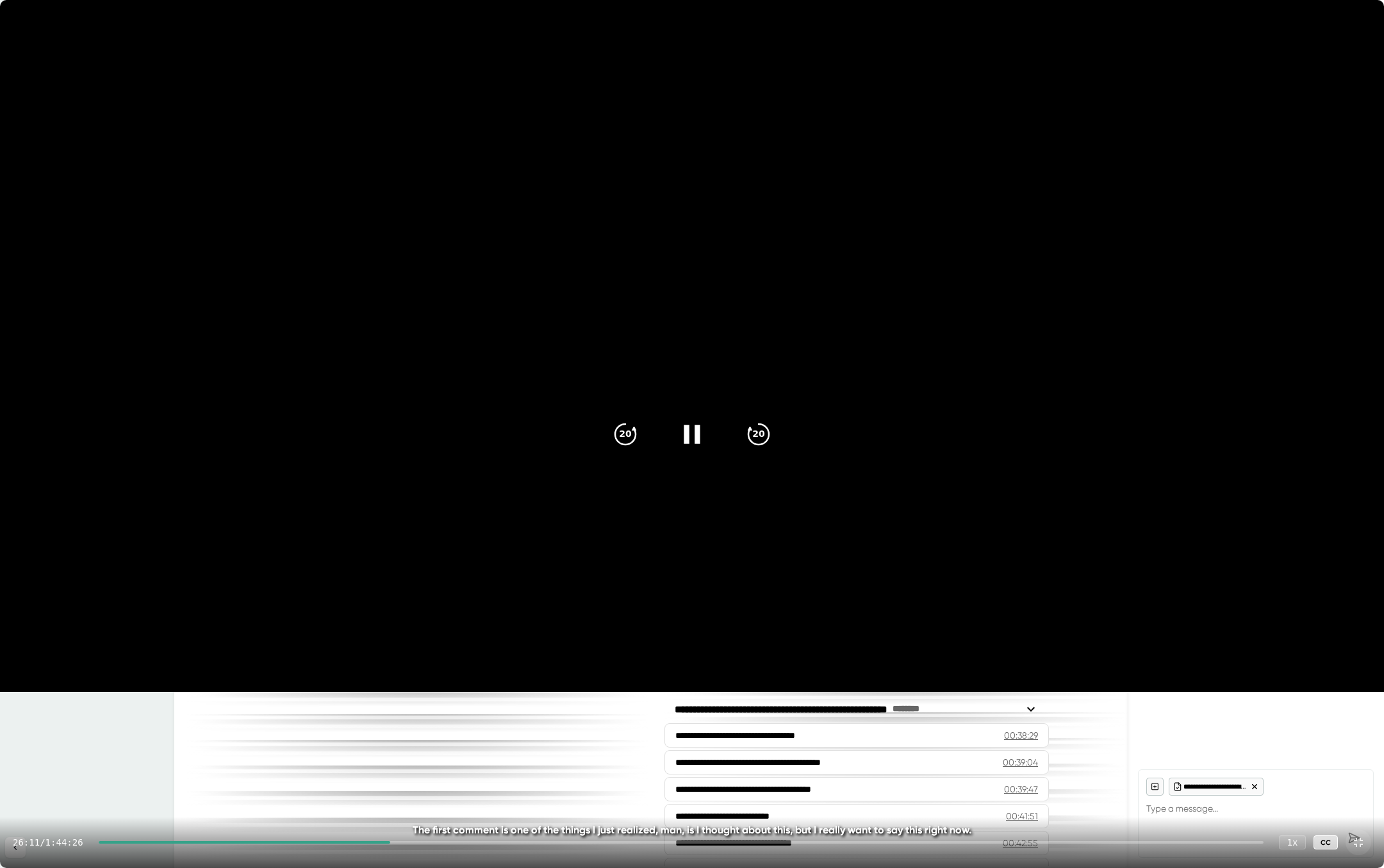
click at [361, 691] on div at bounding box center [244, 842] width 292 height 2
click at [741, 656] on video at bounding box center [692, 346] width 1384 height 692
click at [1363, 691] on icon at bounding box center [1358, 842] width 15 height 15
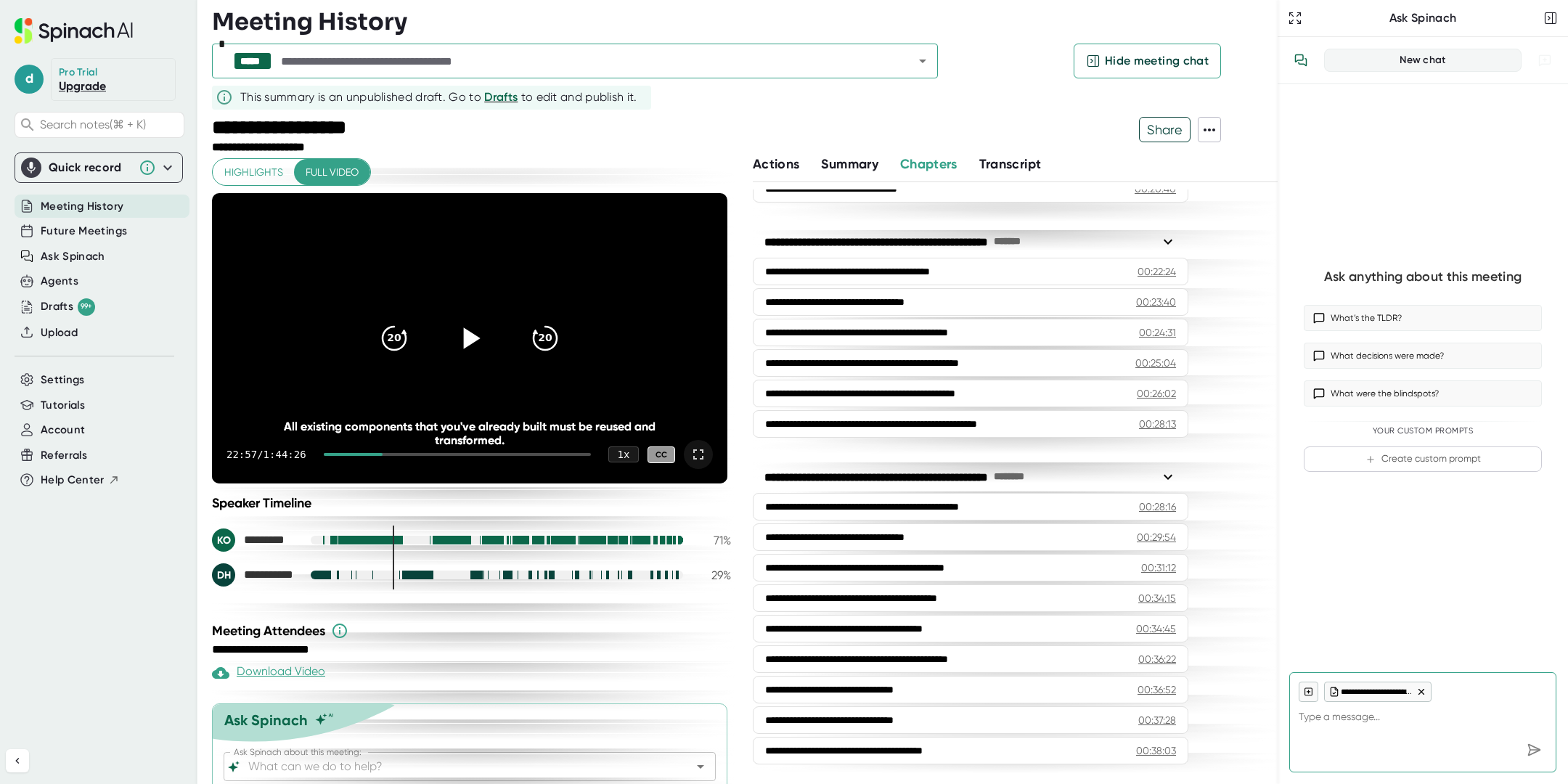
click at [694, 451] on icon at bounding box center [698, 454] width 10 height 10
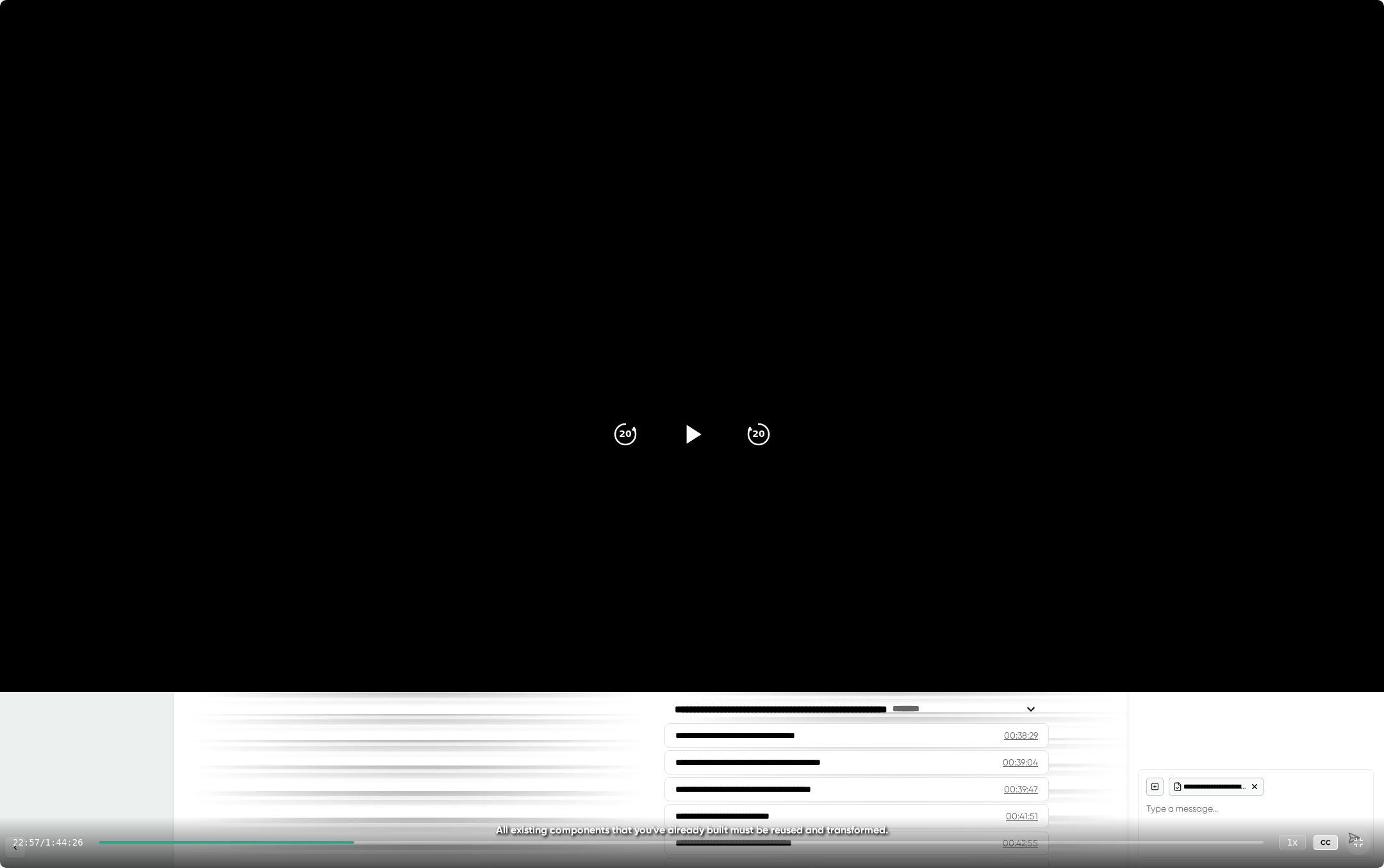
click at [690, 437] on icon at bounding box center [694, 433] width 15 height 18
click at [691, 434] on icon at bounding box center [692, 433] width 32 height 32
click at [1361, 691] on icon at bounding box center [1358, 842] width 15 height 15
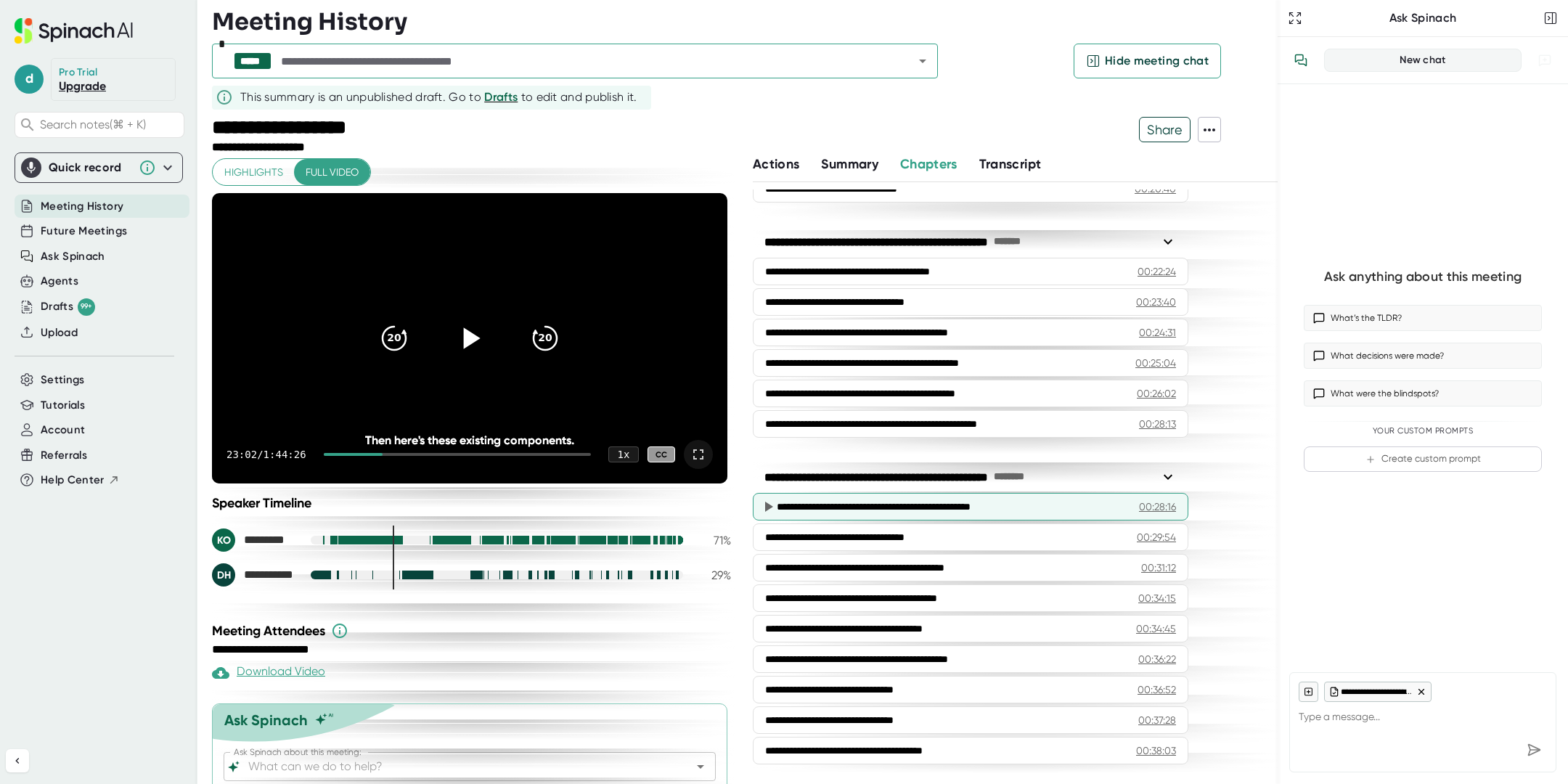
click at [913, 493] on div "**********" at bounding box center [970, 506] width 435 height 28
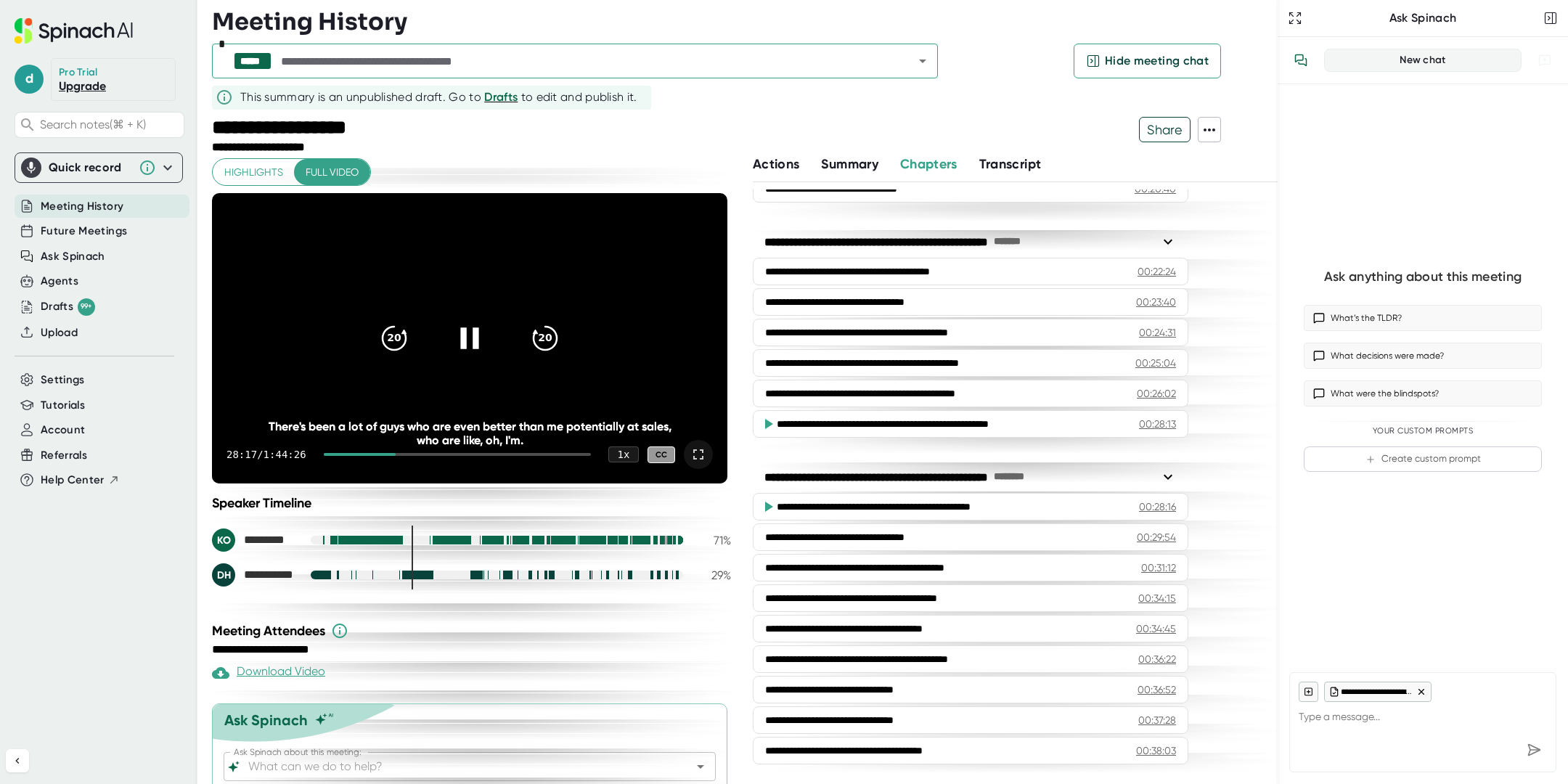
click at [706, 450] on icon at bounding box center [698, 454] width 17 height 17
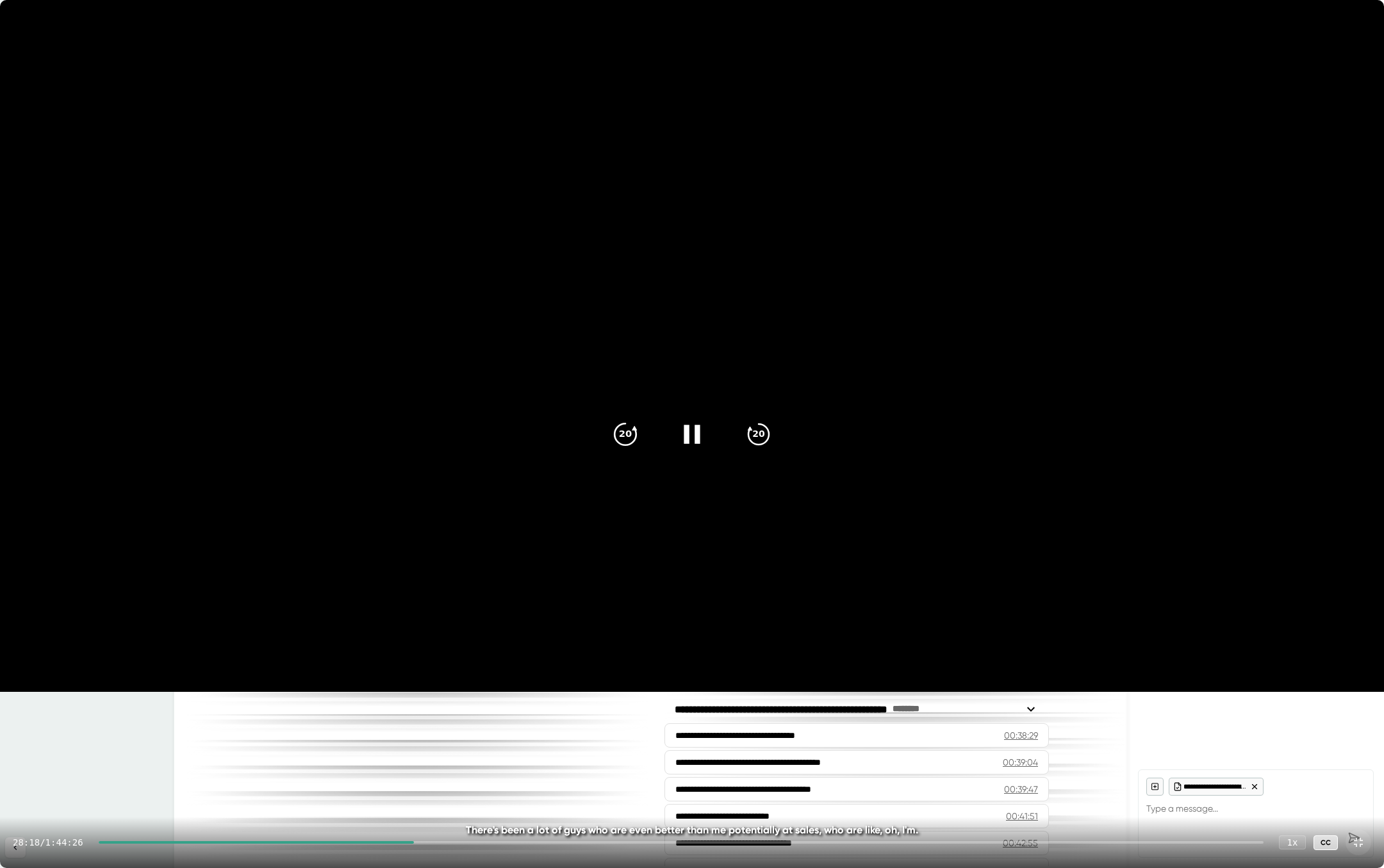
click at [622, 431] on icon "20" at bounding box center [625, 433] width 32 height 32
click at [626, 434] on icon "20" at bounding box center [625, 433] width 32 height 32
click at [623, 440] on icon "20" at bounding box center [625, 433] width 32 height 32
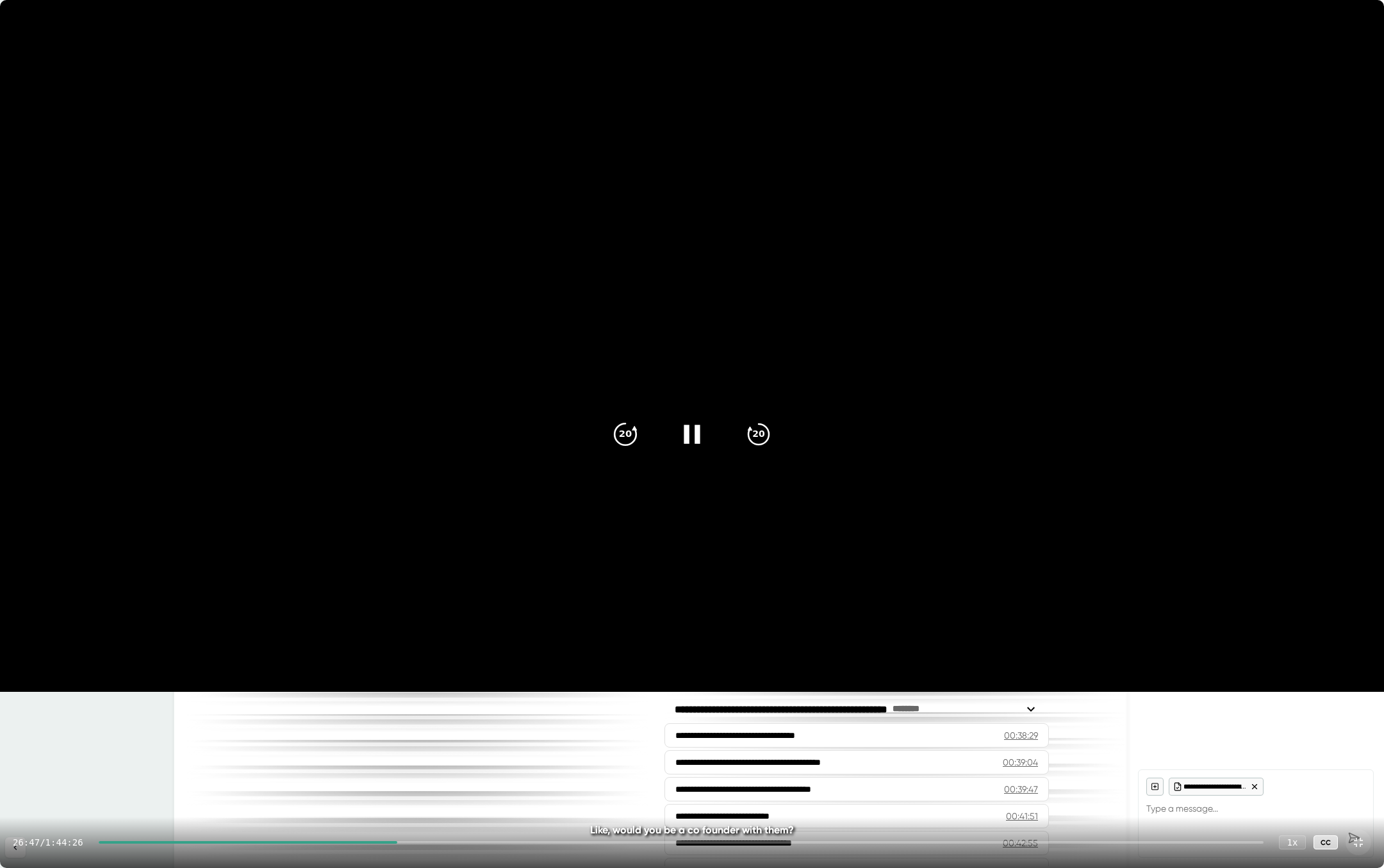
click at [629, 433] on icon "20" at bounding box center [625, 433] width 32 height 32
click at [759, 429] on icon "20" at bounding box center [759, 433] width 32 height 32
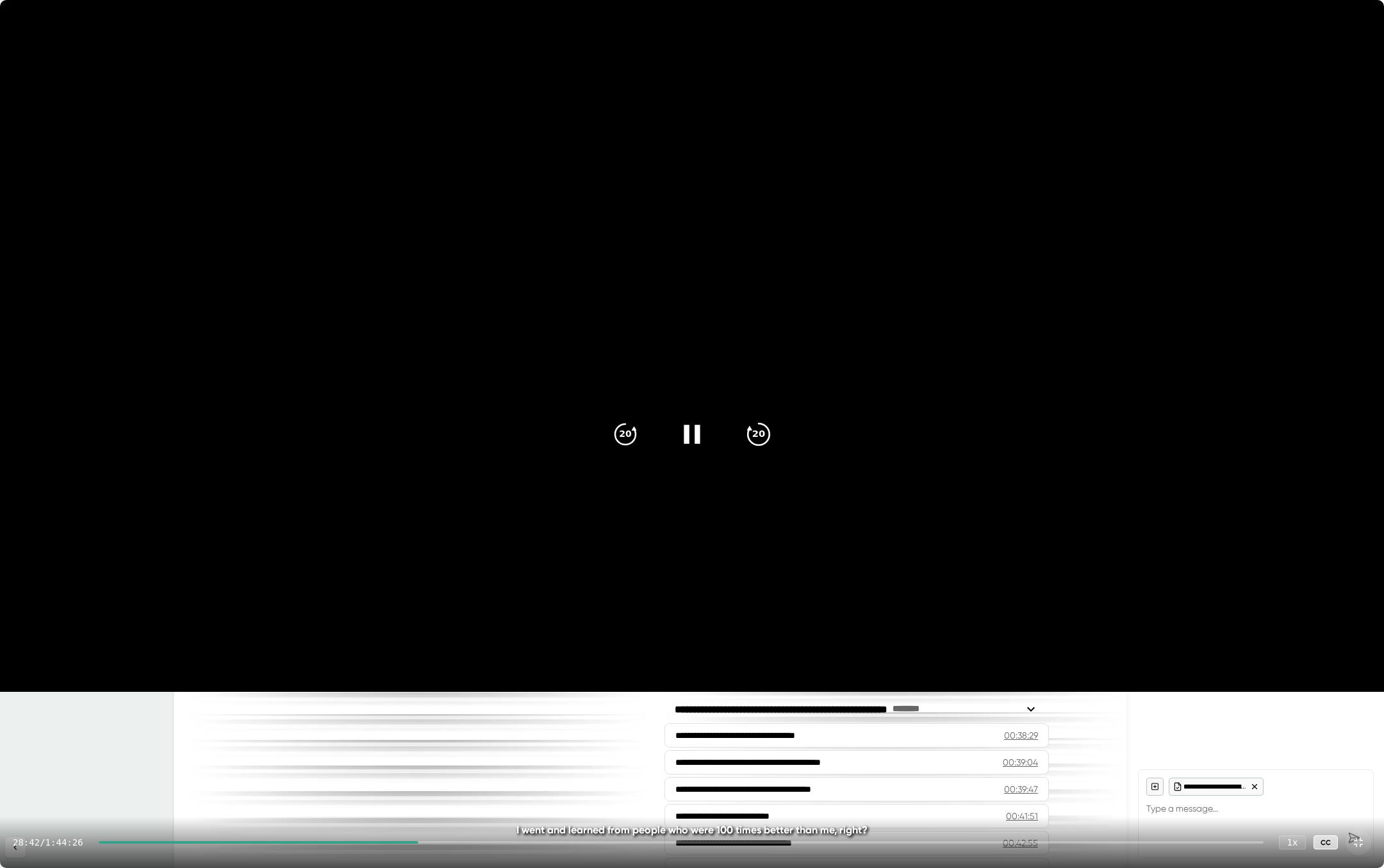
click at [759, 429] on icon "20" at bounding box center [759, 433] width 32 height 32
click at [759, 440] on icon "20" at bounding box center [759, 433] width 32 height 32
click at [762, 433] on icon "20" at bounding box center [759, 433] width 32 height 32
click at [846, 364] on video at bounding box center [692, 346] width 1384 height 692
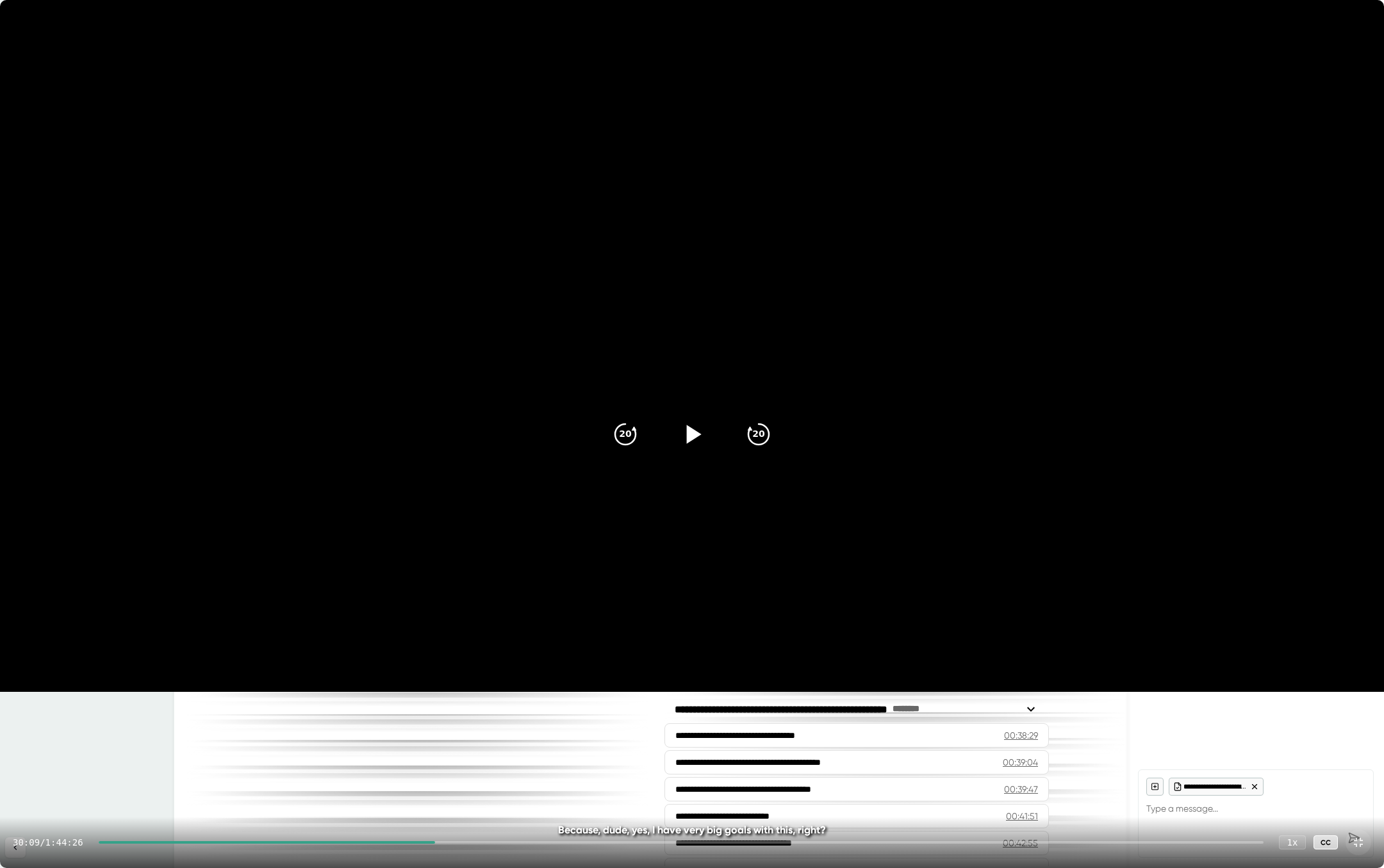
type textarea "x"
